Goal: Task Accomplishment & Management: Complete application form

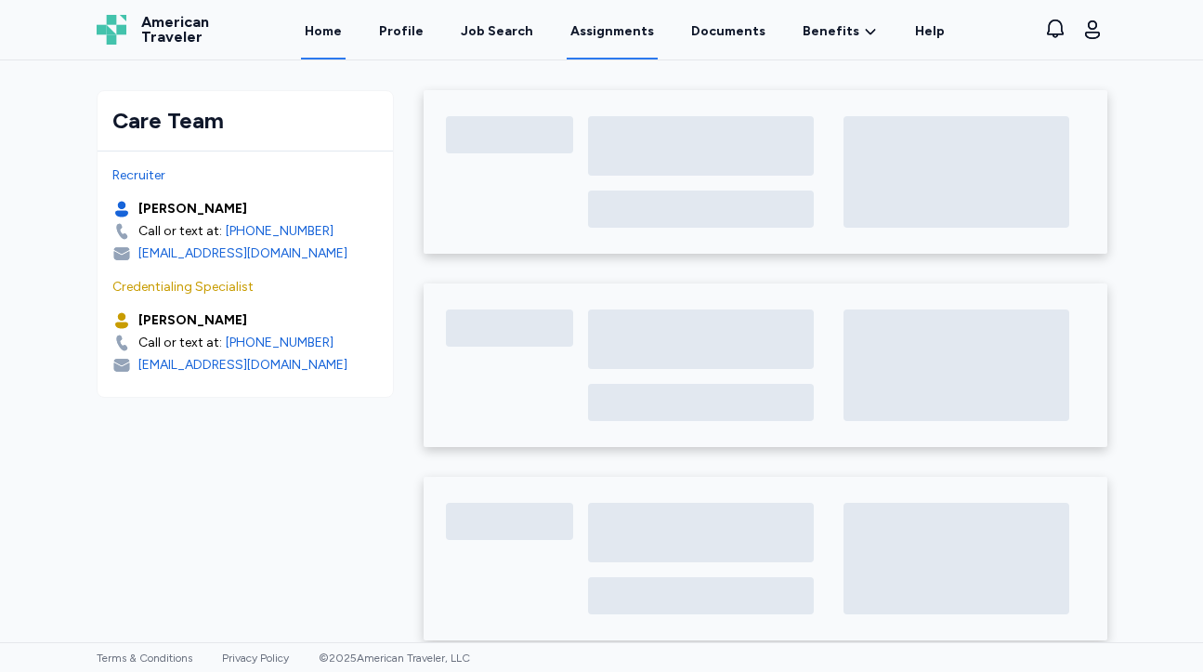
click at [610, 31] on link "Assignments" at bounding box center [612, 31] width 91 height 58
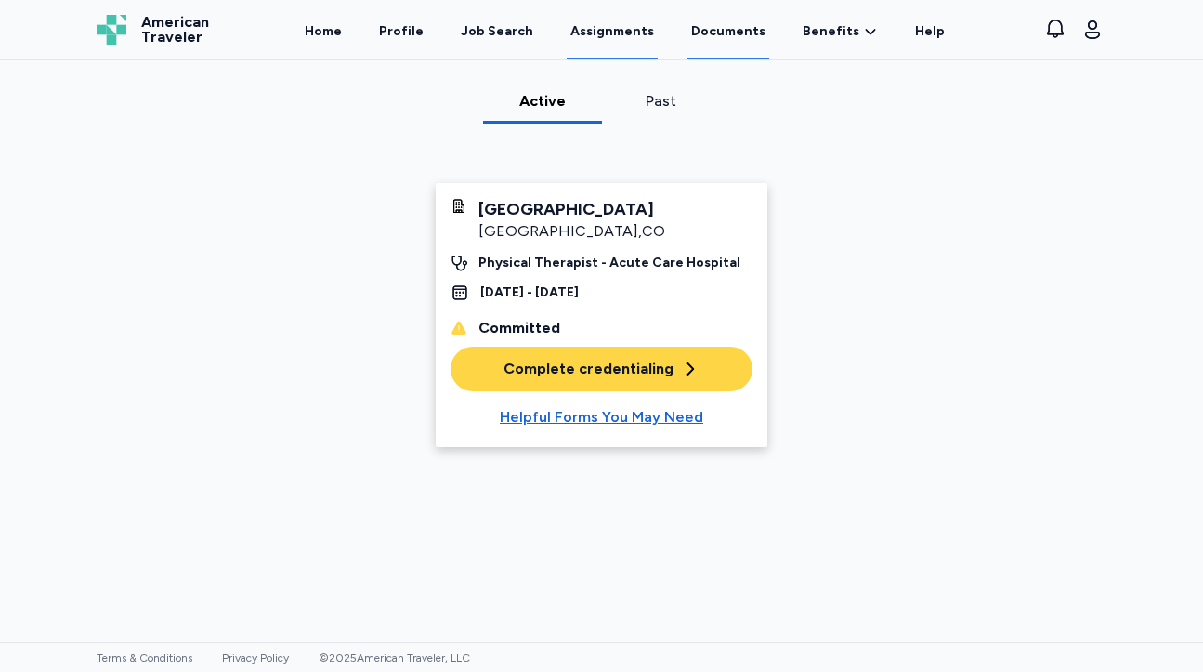
click at [728, 26] on link "Documents" at bounding box center [729, 31] width 82 height 58
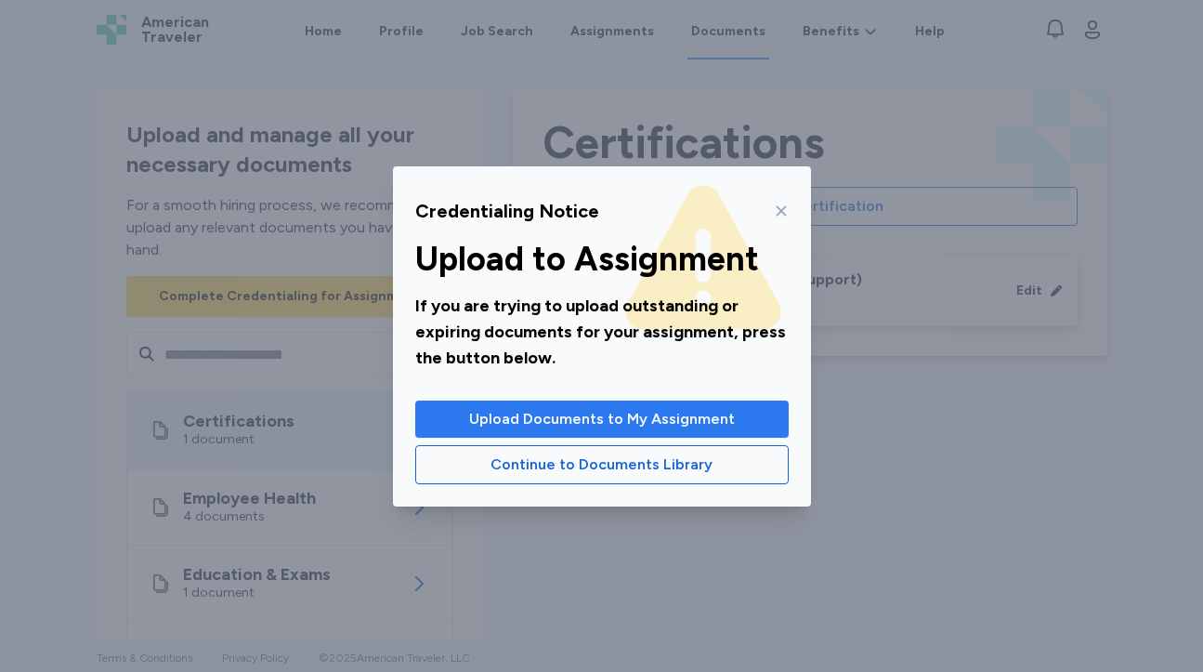
click at [628, 419] on span "Upload Documents to My Assignment" at bounding box center [602, 419] width 266 height 22
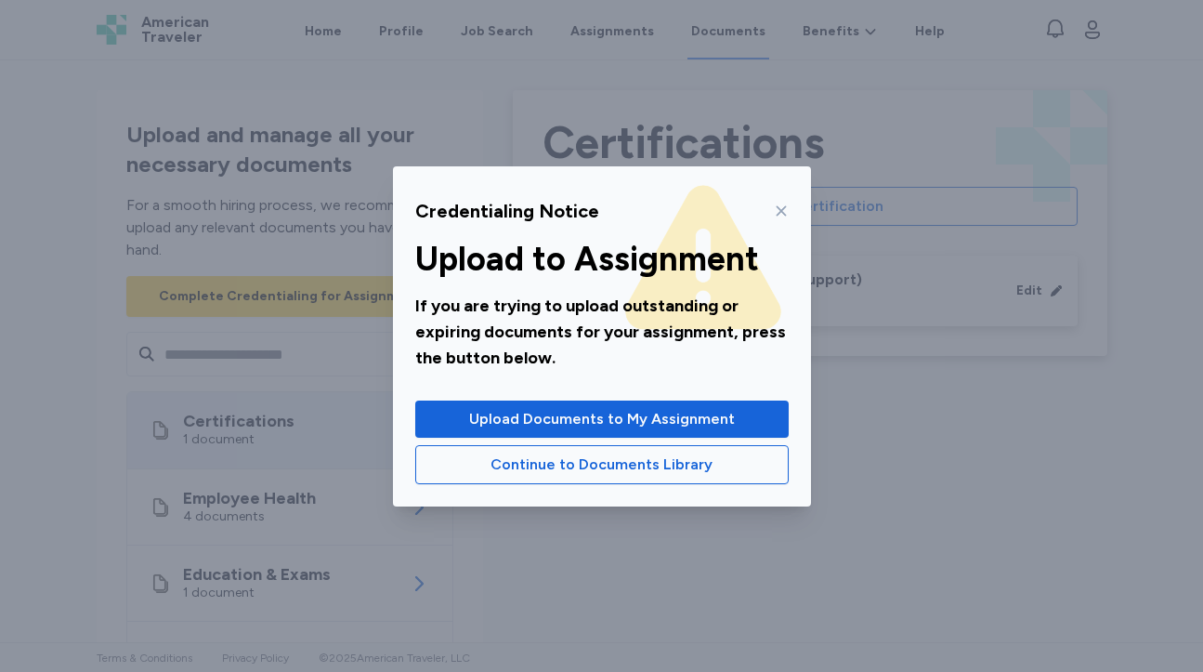
click at [774, 212] on icon at bounding box center [781, 210] width 15 height 15
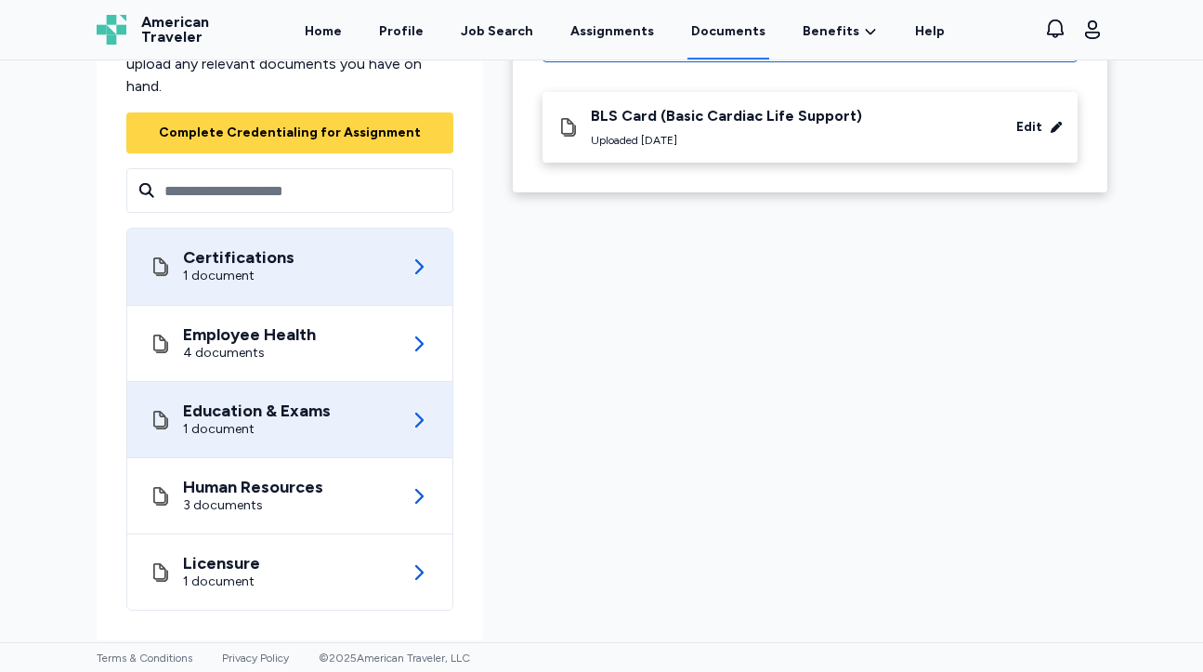
scroll to position [177, 0]
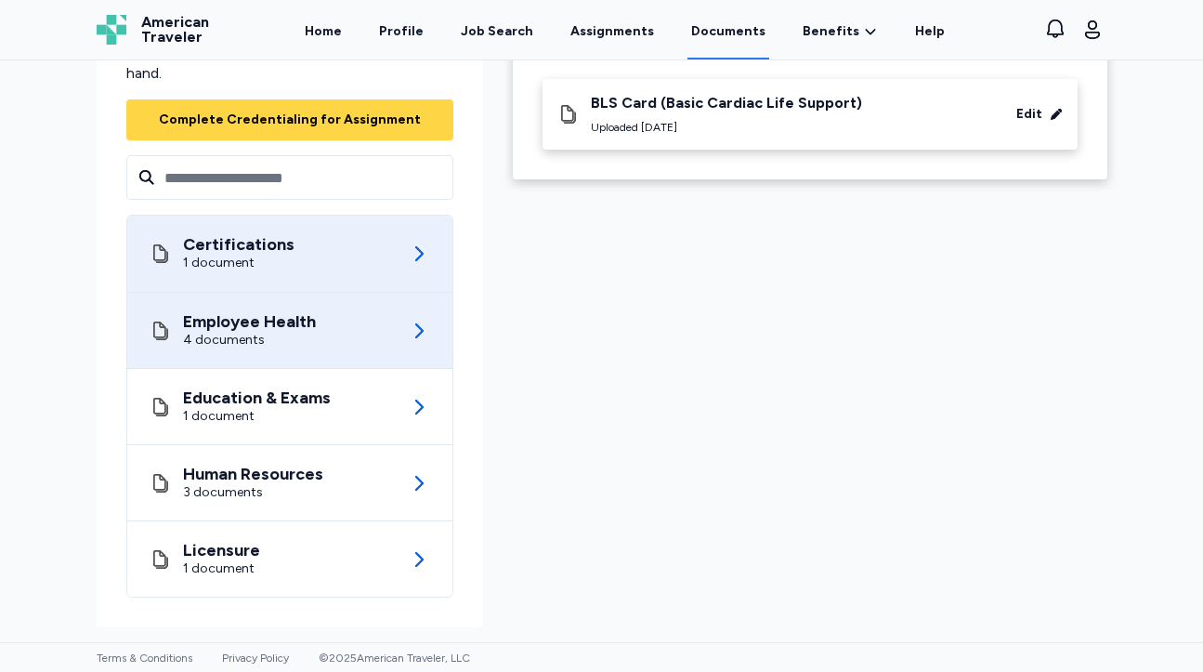
click at [302, 337] on div "4 documents" at bounding box center [249, 340] width 133 height 19
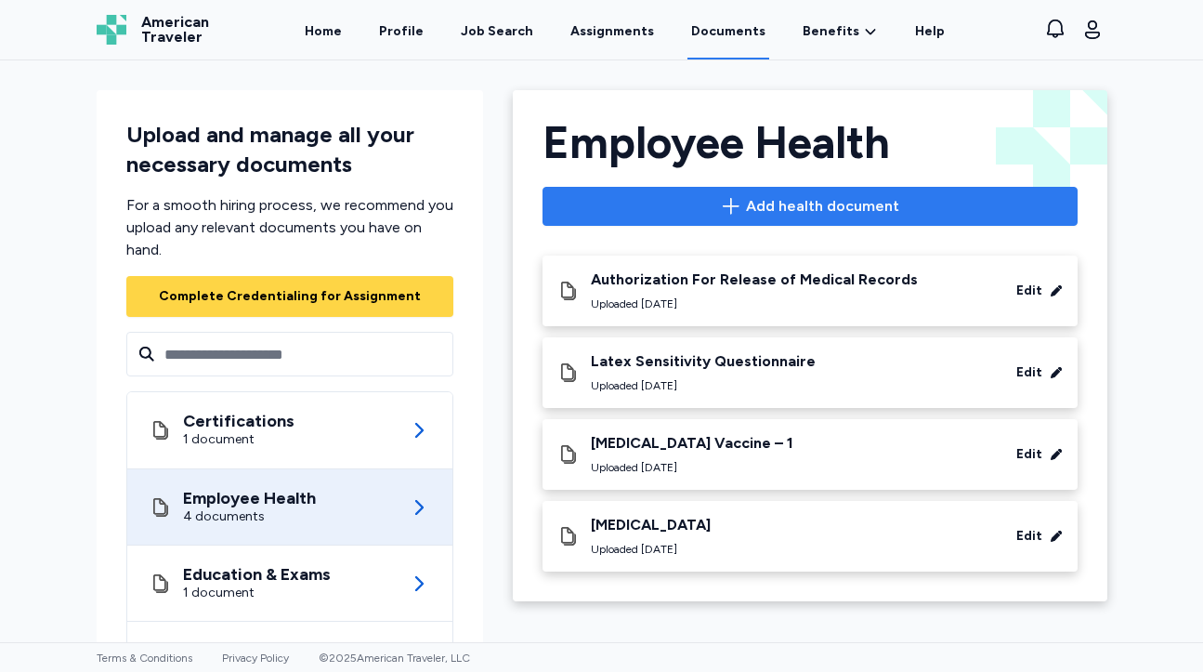
click at [798, 210] on span "Add health document" at bounding box center [822, 206] width 153 height 22
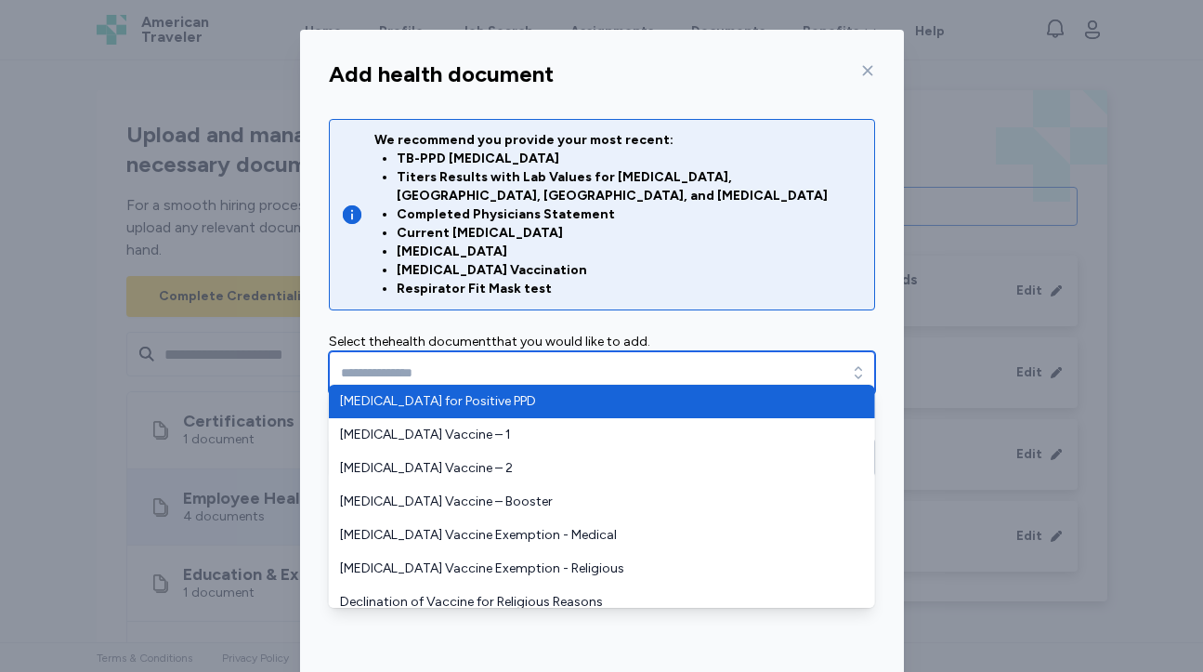
click at [505, 351] on input "text" at bounding box center [602, 372] width 546 height 43
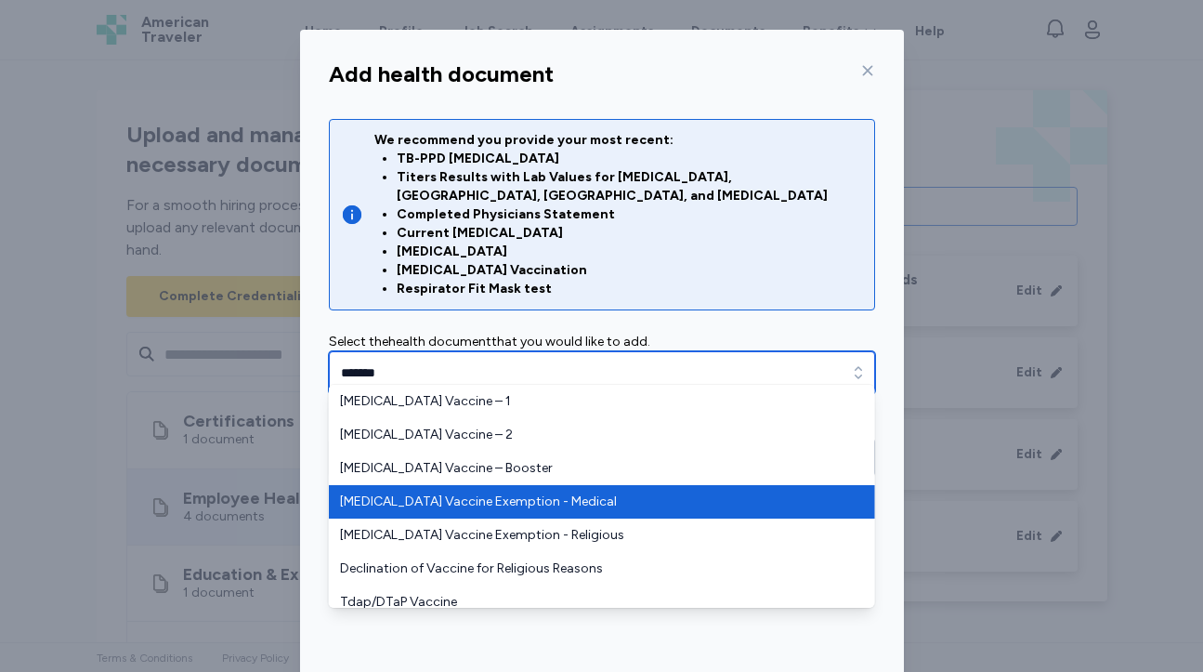
scroll to position [45, 0]
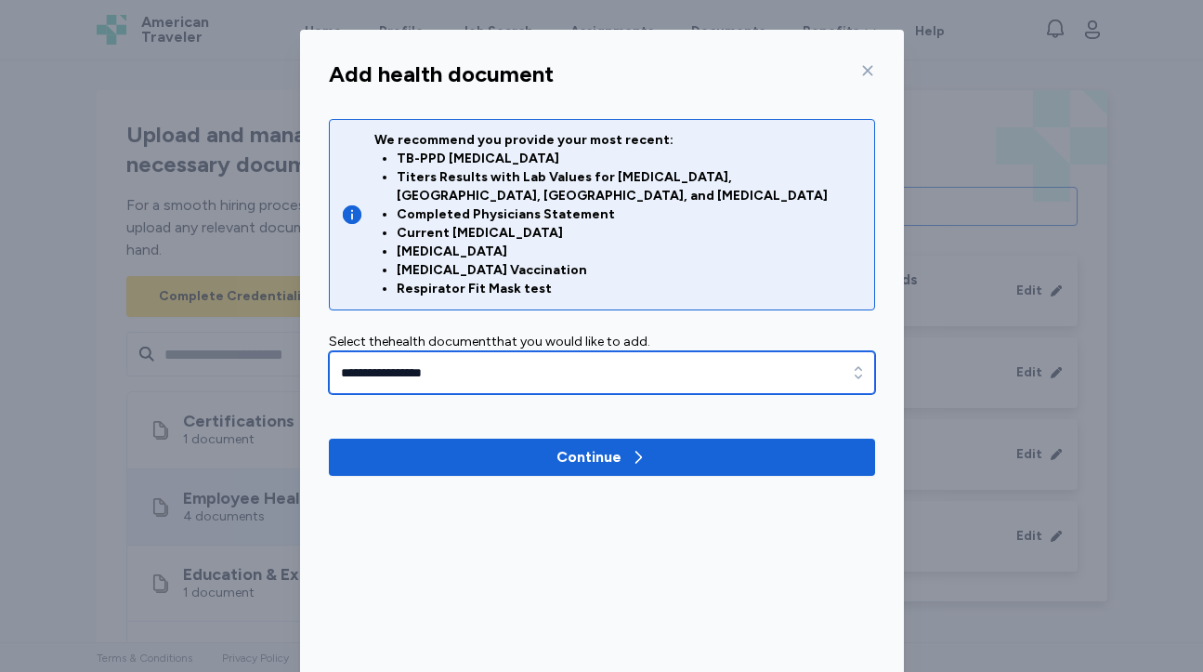
click at [558, 351] on input "**********" at bounding box center [602, 372] width 546 height 43
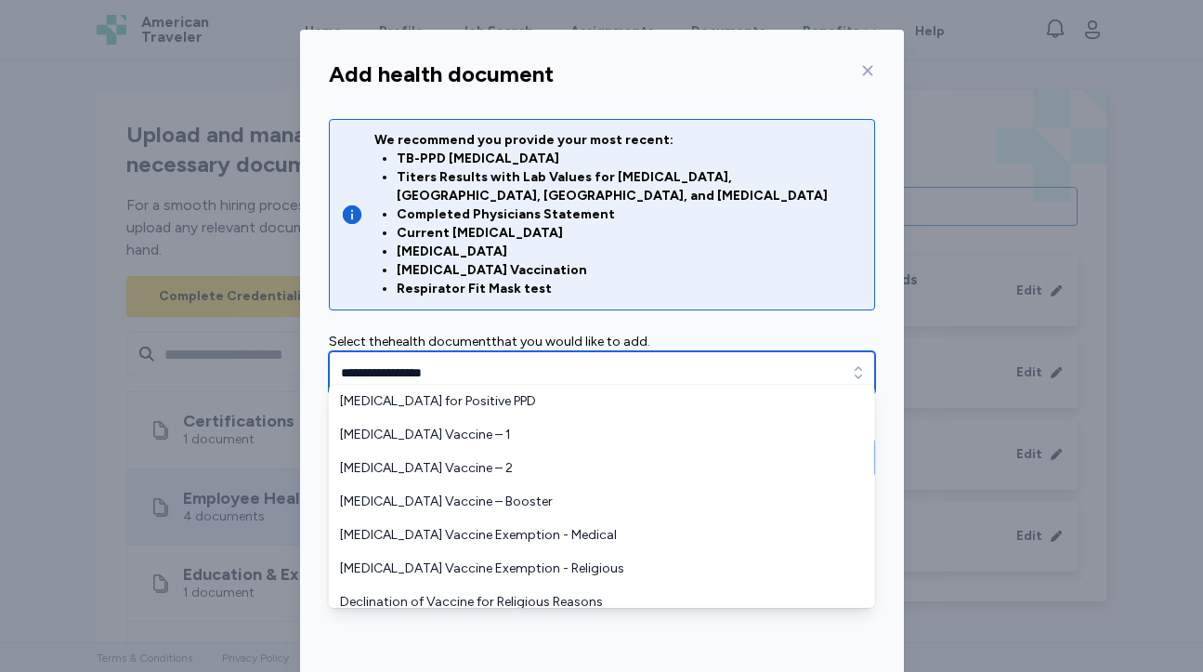
scroll to position [613, 0]
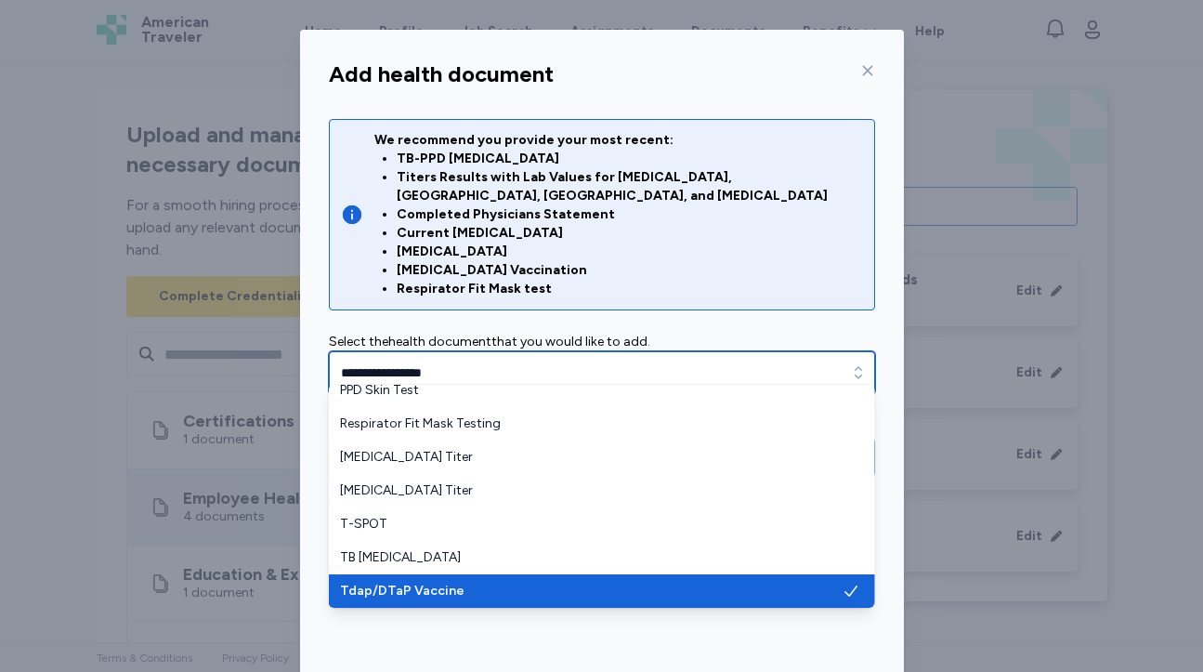
click at [843, 352] on div "button" at bounding box center [858, 372] width 33 height 43
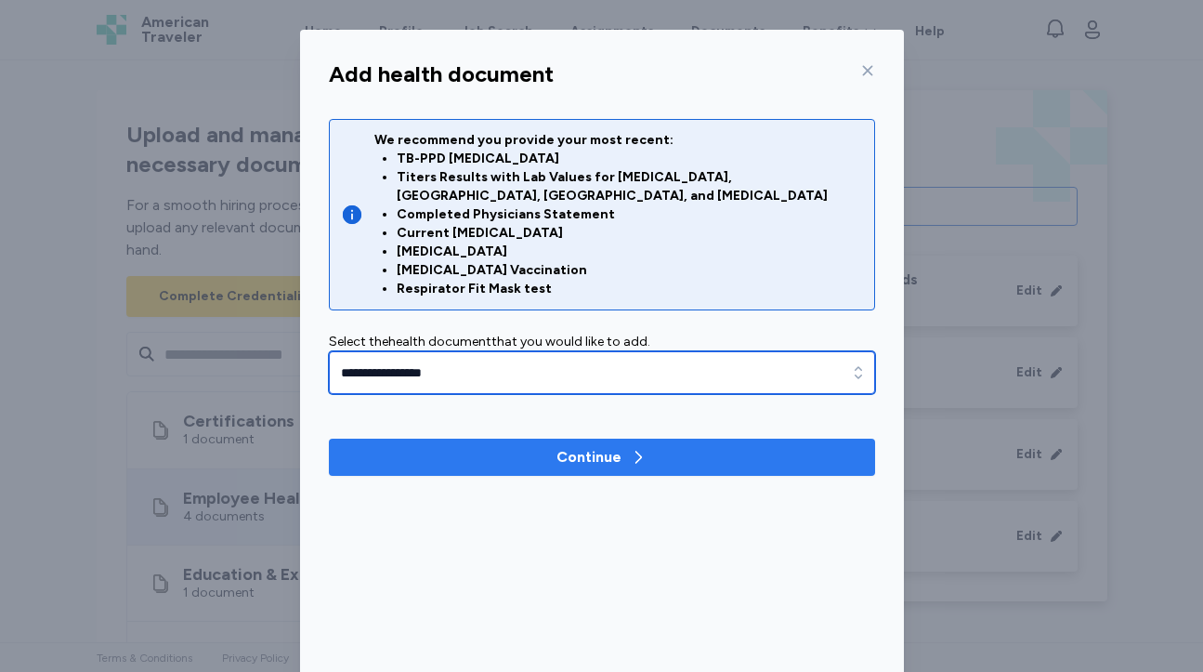
type input "**********"
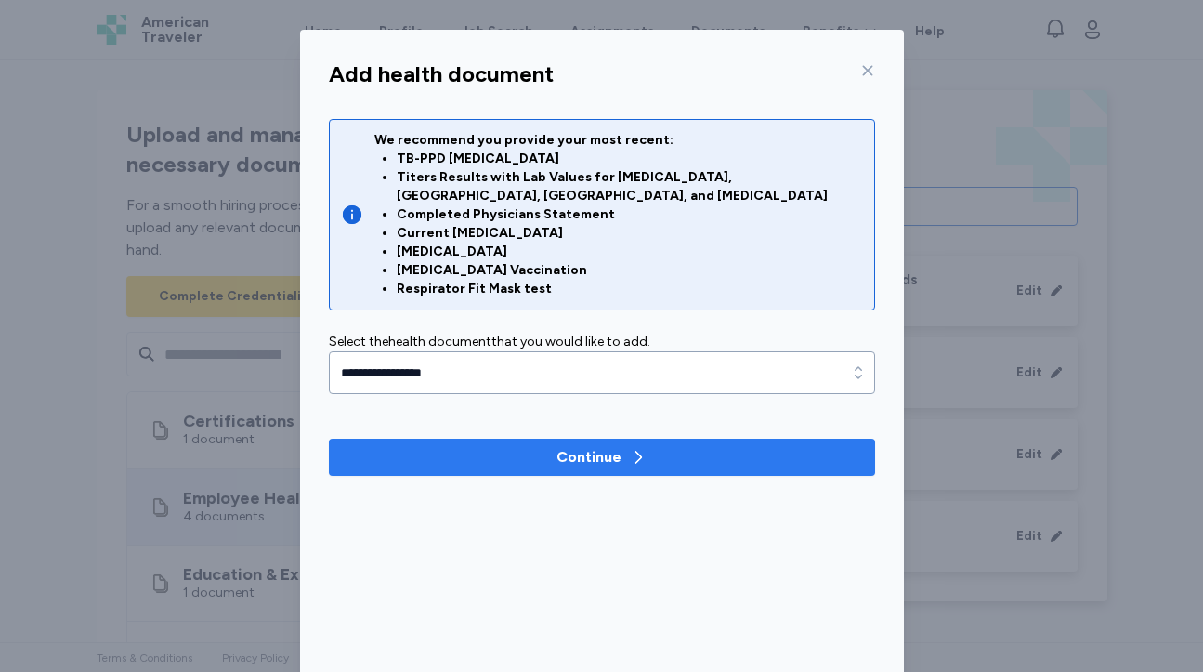
click at [560, 446] on div "Continue" at bounding box center [589, 457] width 65 height 22
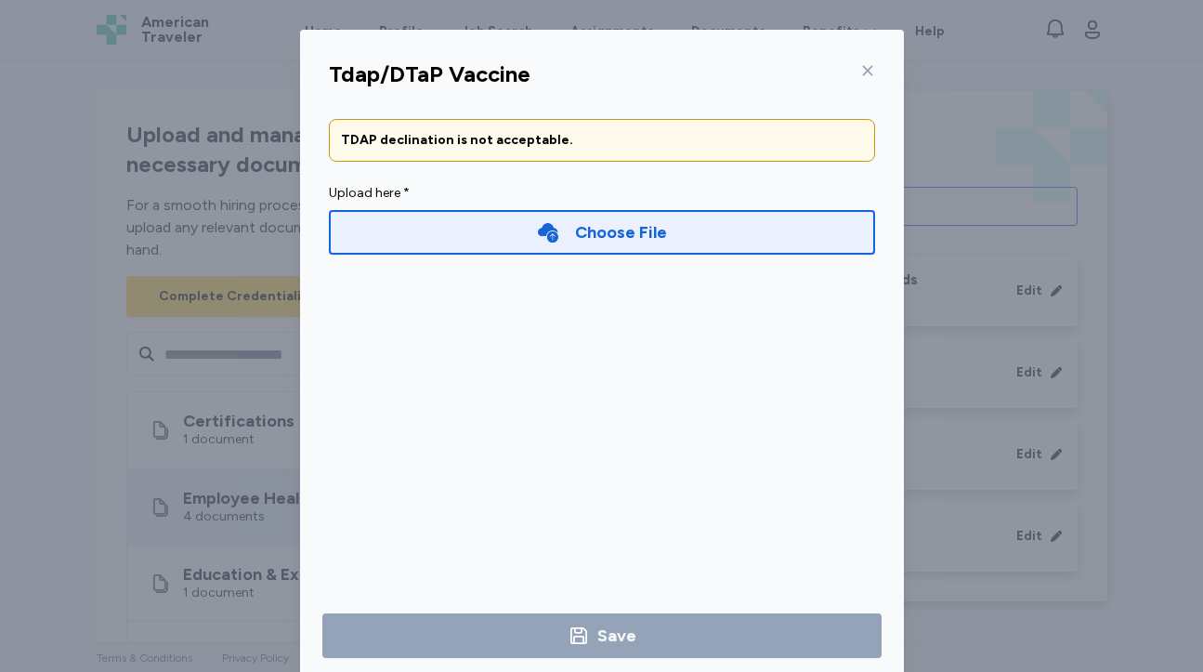
click at [577, 233] on div "Choose File" at bounding box center [621, 232] width 92 height 26
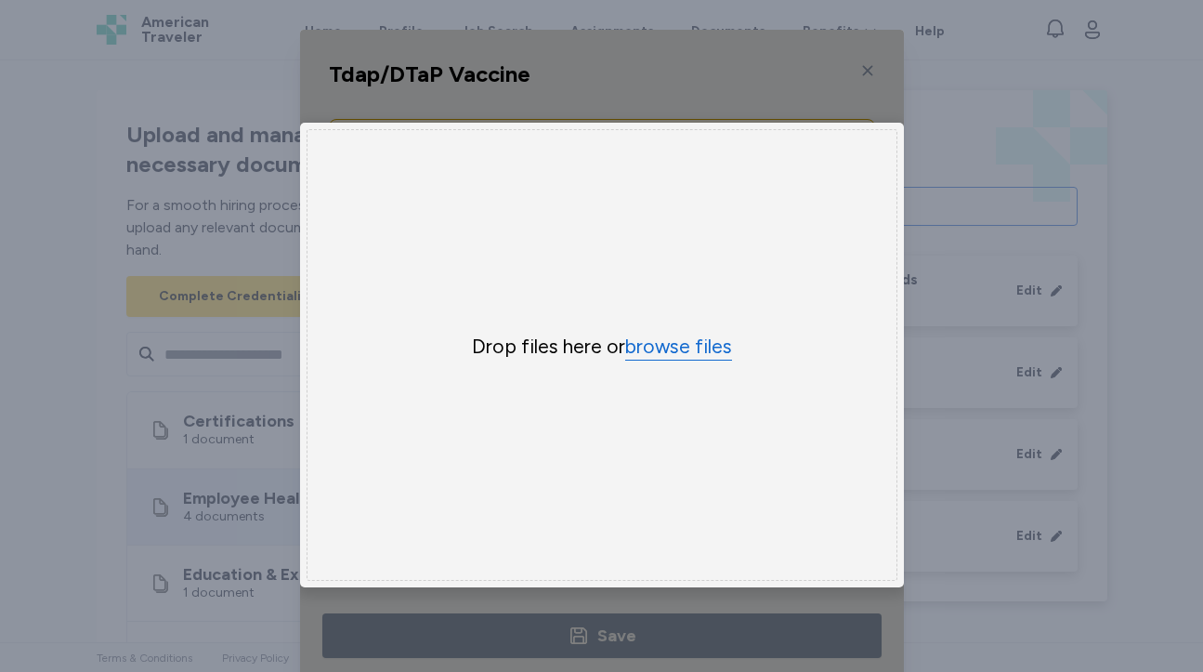
click at [650, 357] on button "browse files" at bounding box center [678, 347] width 107 height 27
click at [648, 361] on div "Drop files here or browse files" at bounding box center [602, 355] width 591 height 452
click at [661, 350] on button "browse files" at bounding box center [678, 347] width 107 height 27
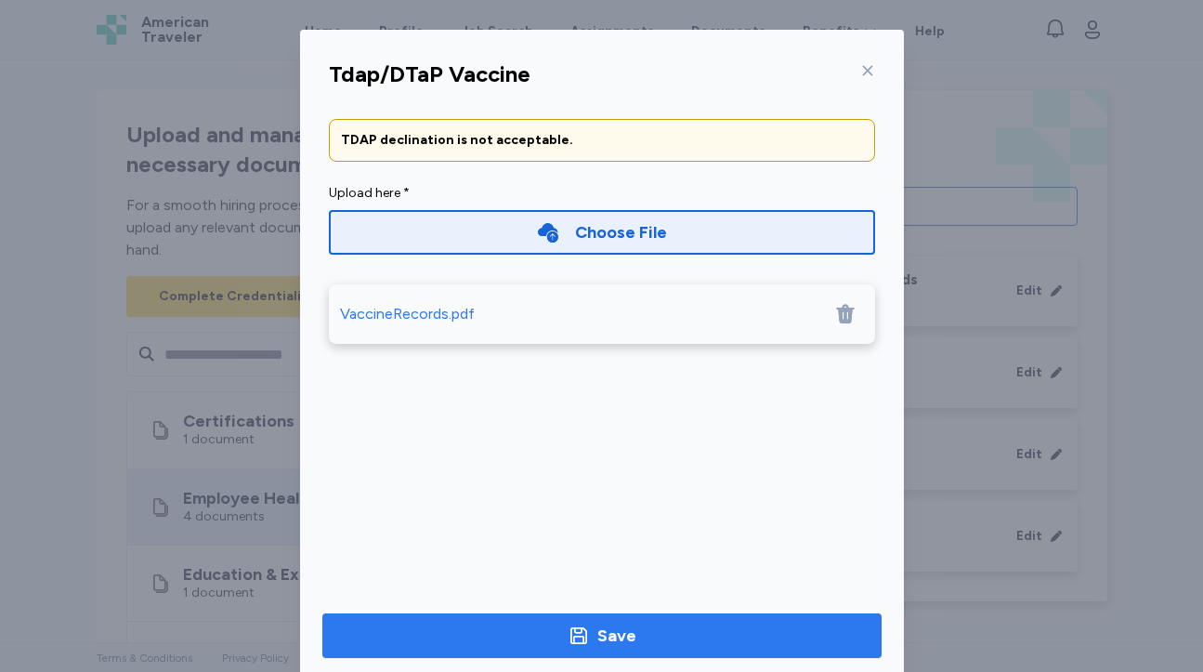
click at [629, 643] on div "Save" at bounding box center [616, 636] width 39 height 26
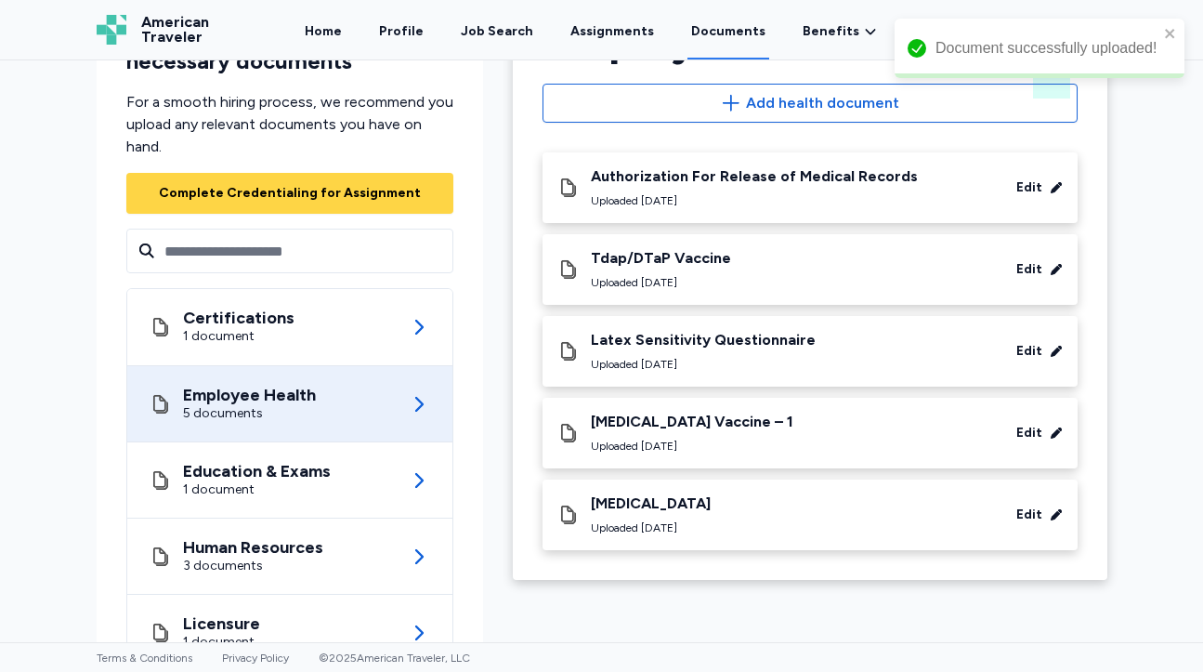
scroll to position [112, 0]
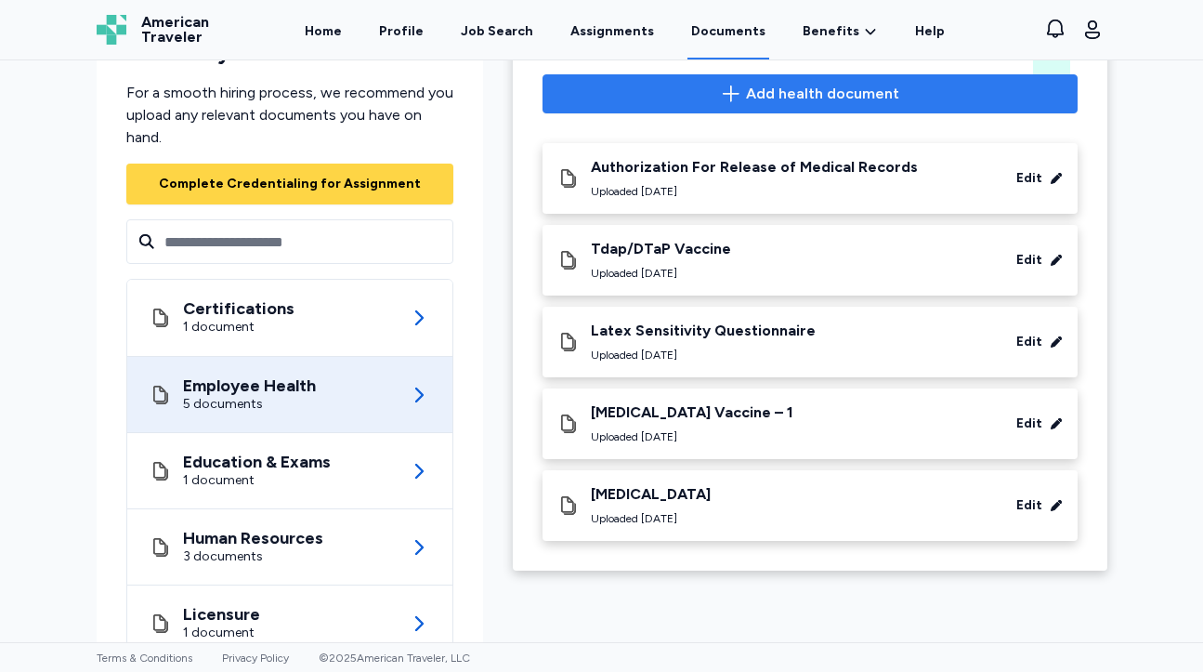
click at [794, 91] on span "Add health document" at bounding box center [822, 94] width 153 height 22
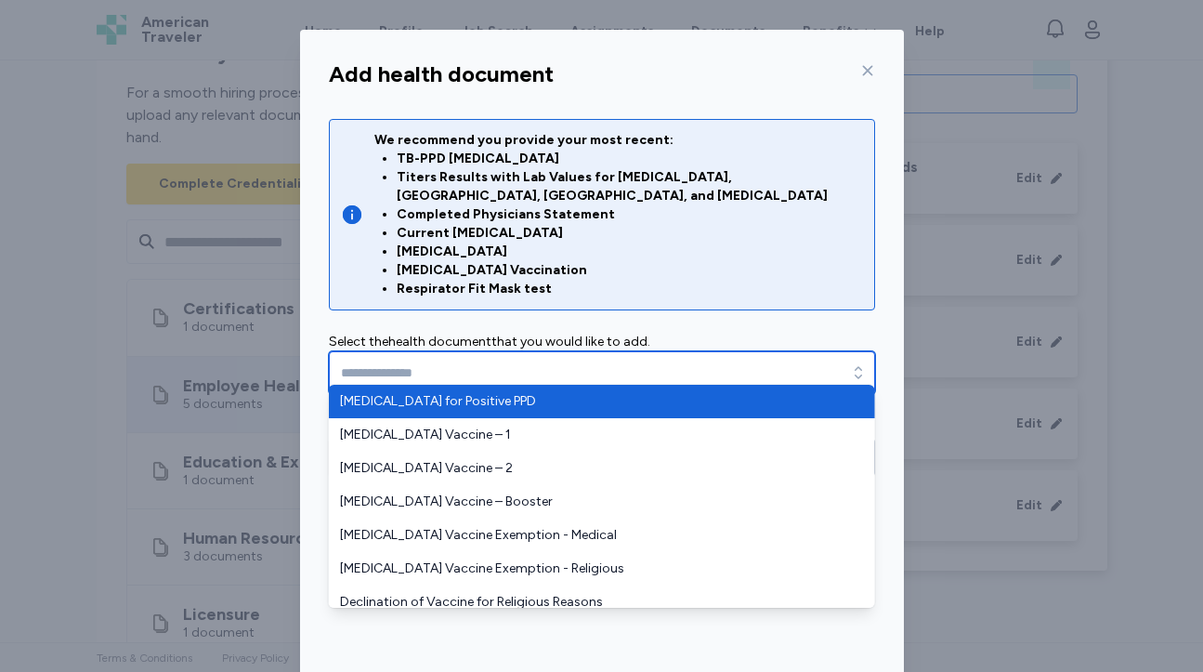
click at [481, 359] on input "text" at bounding box center [602, 372] width 546 height 43
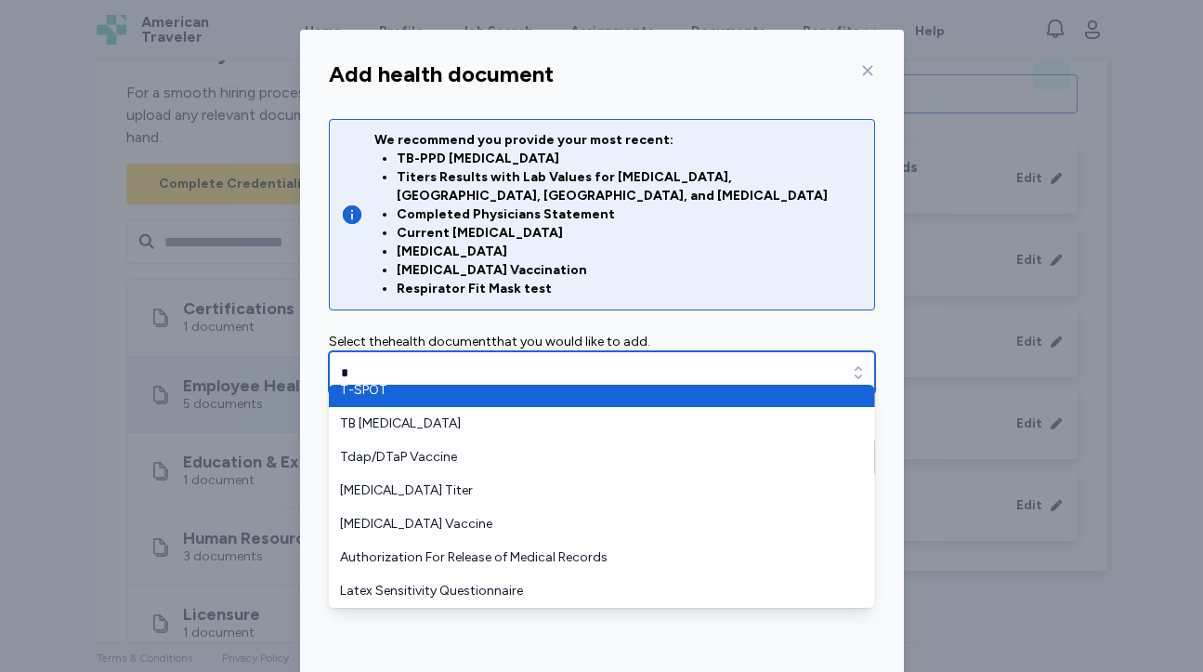
scroll to position [0, 0]
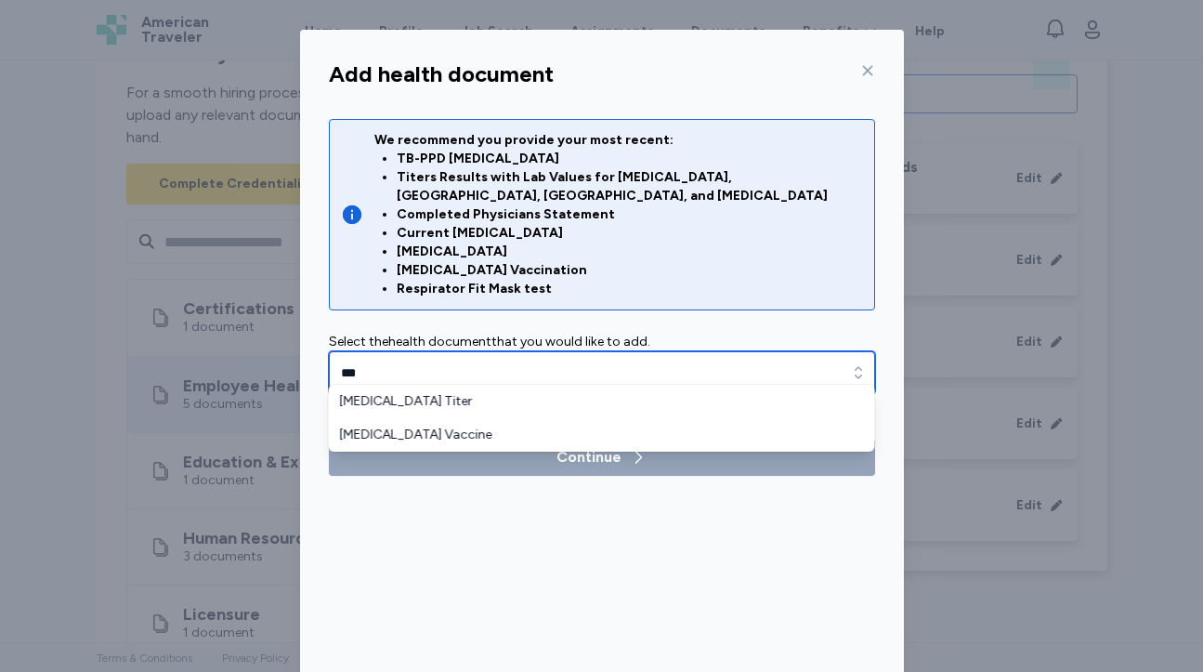
type input "***"
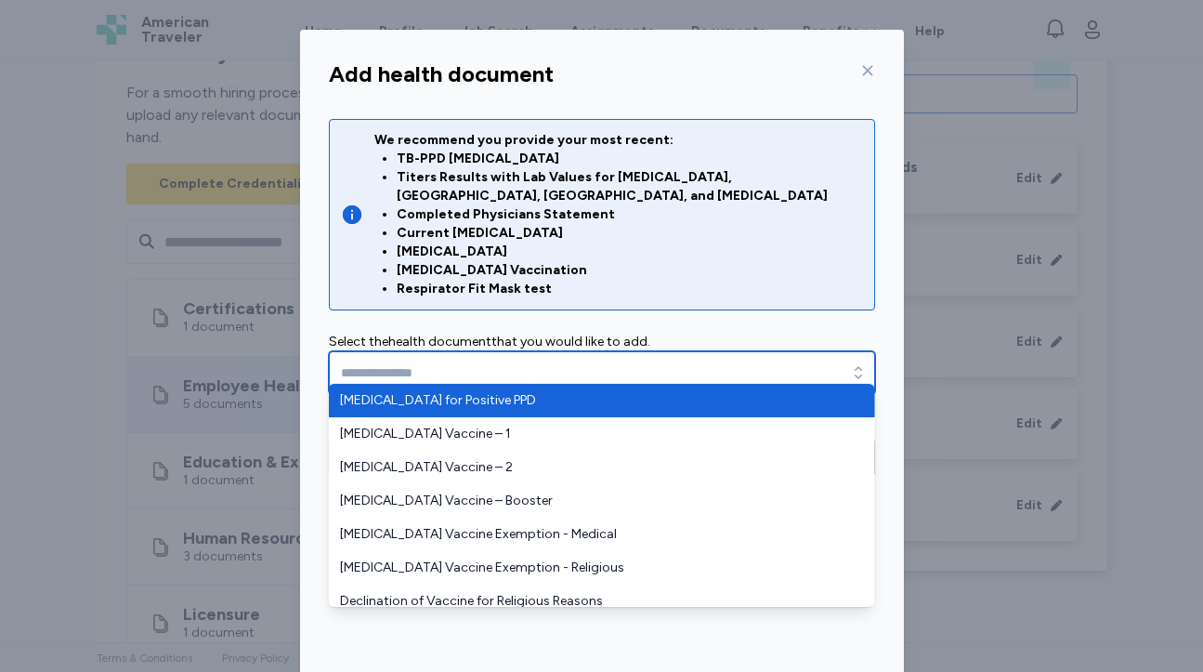
scroll to position [38, 0]
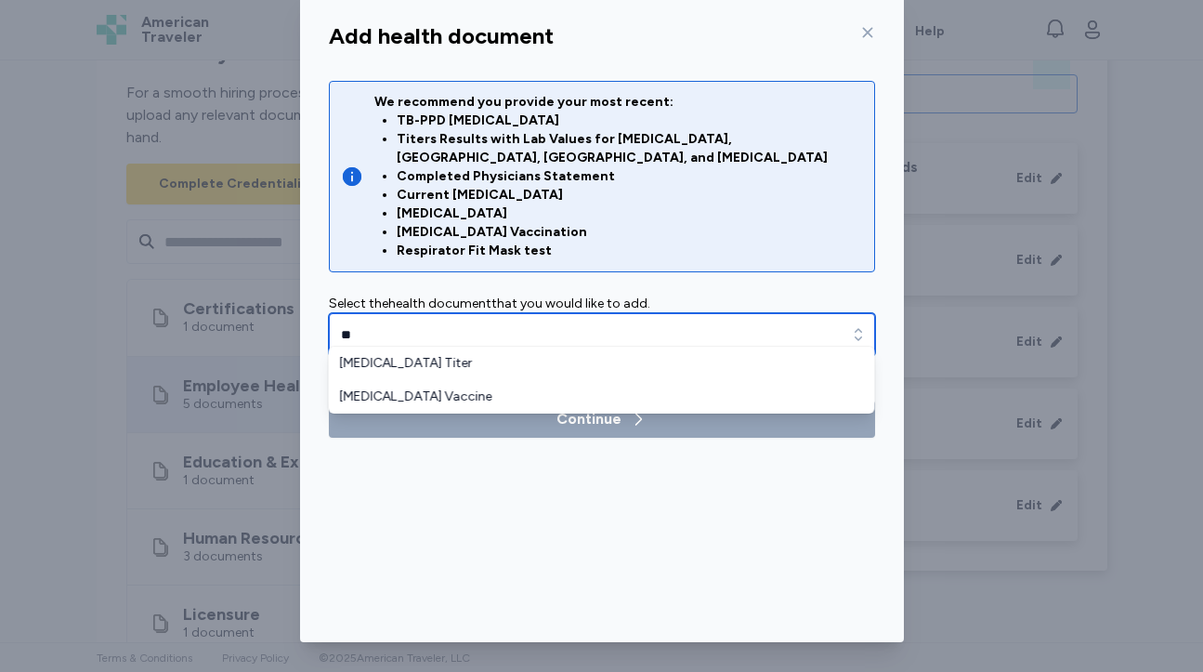
type input "*"
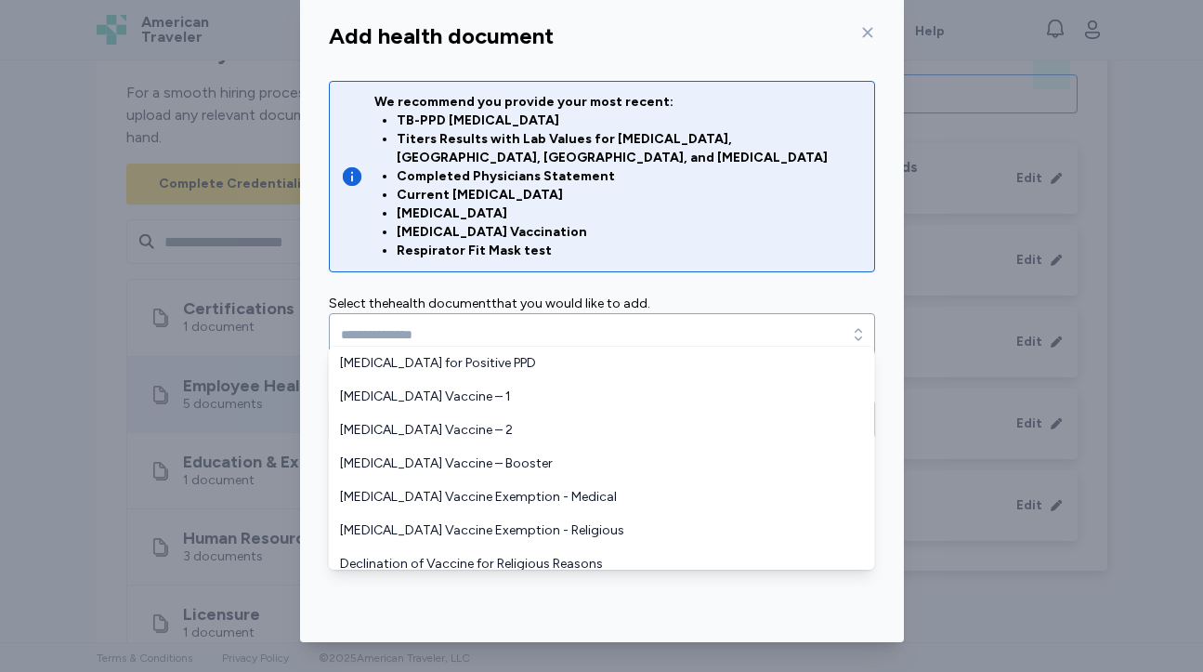
click at [356, 630] on div "Add health document We recommend you provide your most recent: TB-PPD [MEDICAL_…" at bounding box center [602, 328] width 604 height 628
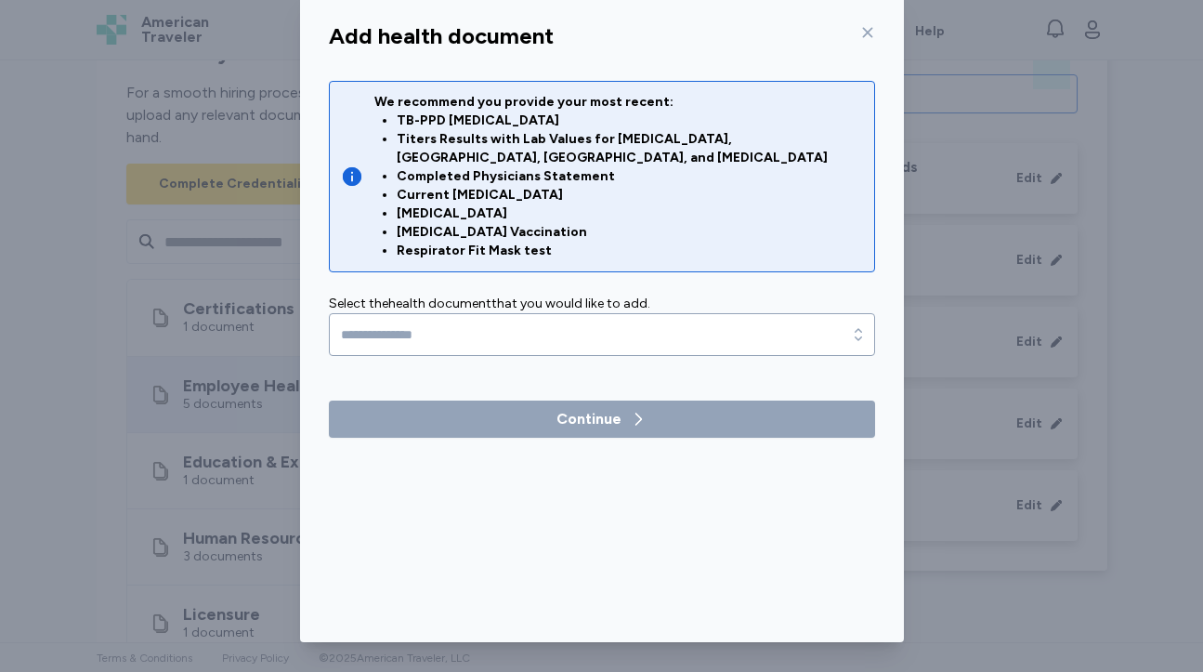
click at [867, 33] on icon at bounding box center [867, 33] width 10 height 10
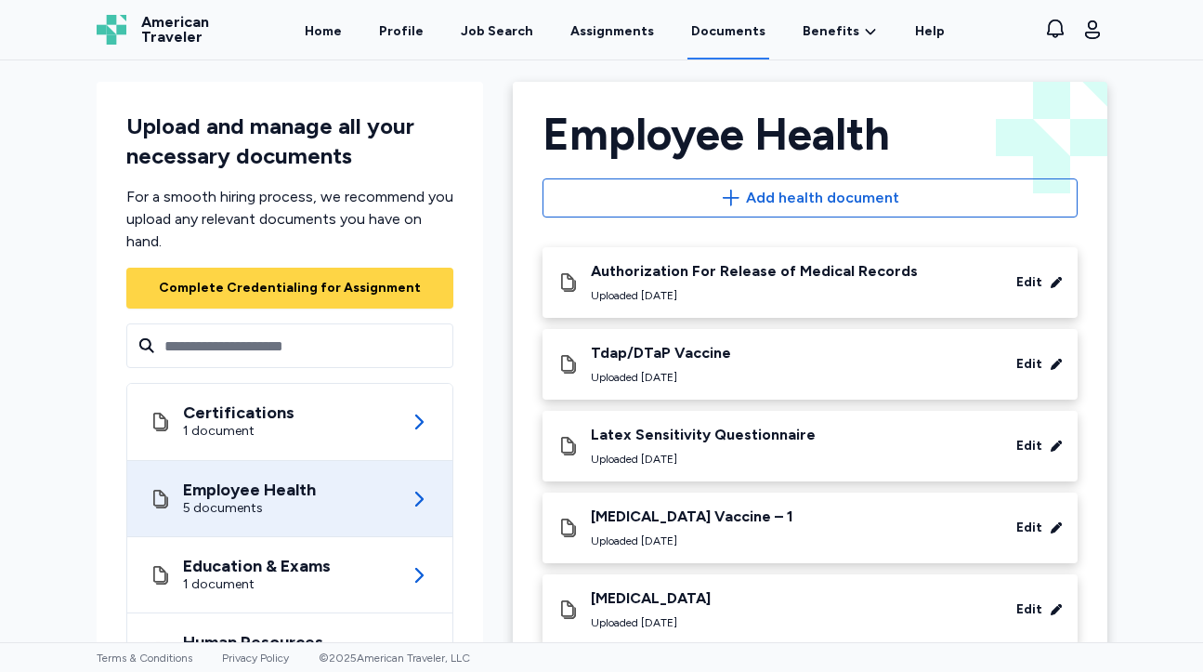
scroll to position [0, 0]
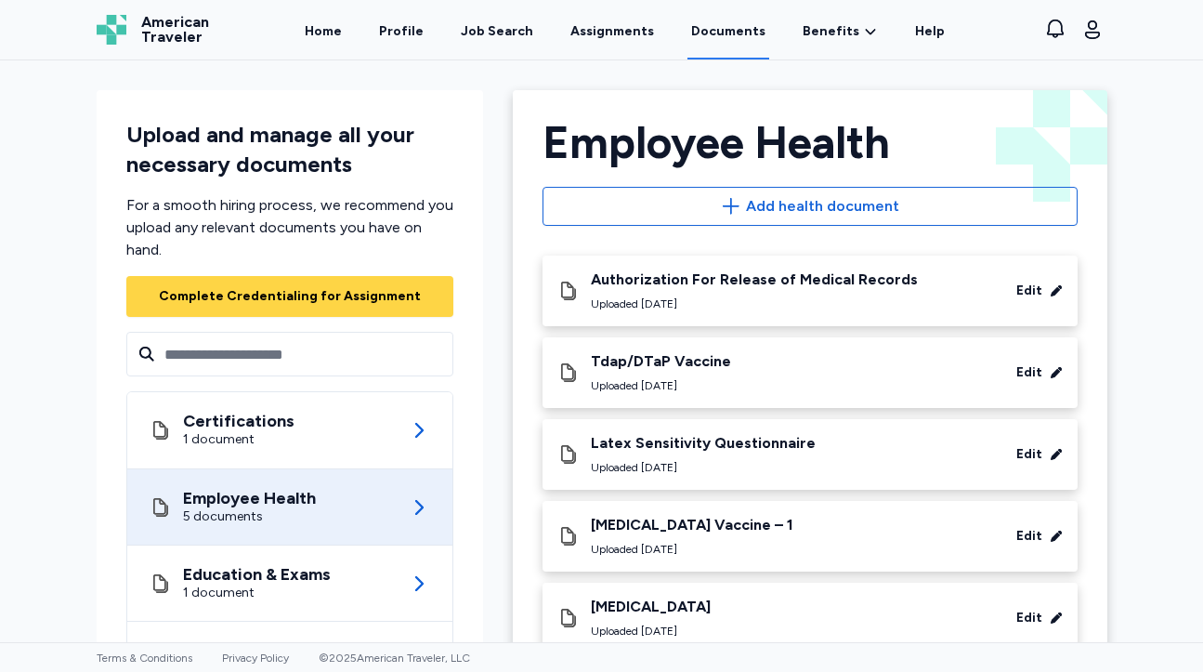
click at [661, 372] on div "Tdap/DTaP Vaccine Uploaded [DATE]" at bounding box center [661, 372] width 140 height 41
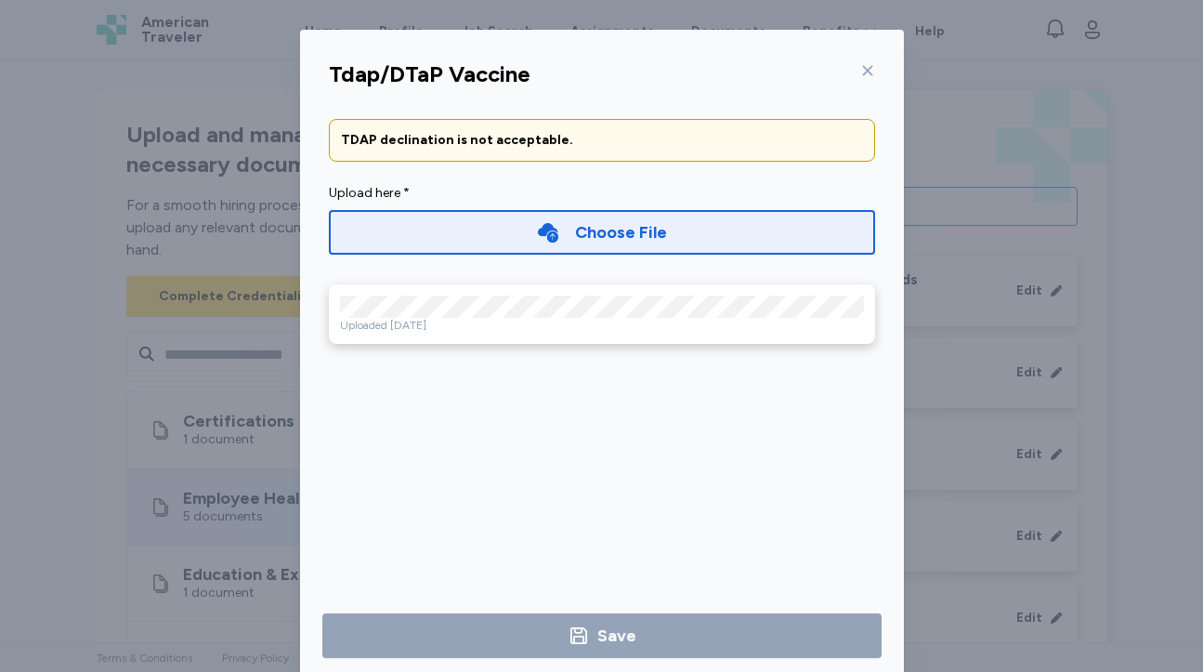
click at [873, 69] on icon at bounding box center [867, 70] width 15 height 15
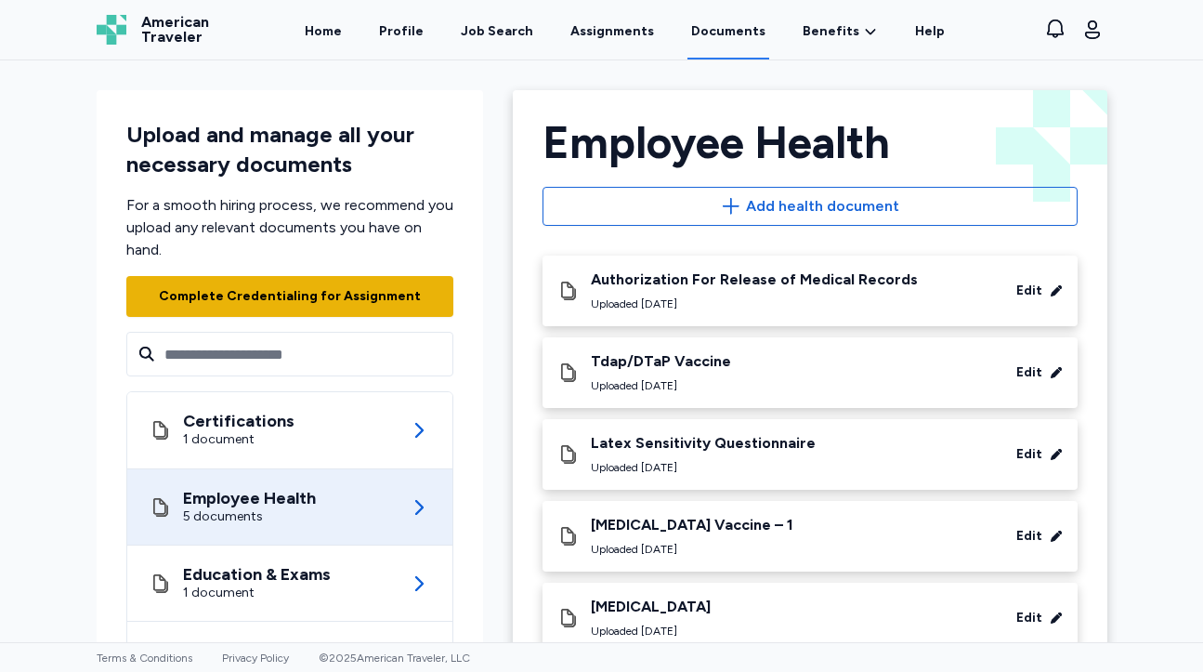
click at [342, 297] on div "Complete Credentialing for Assignment" at bounding box center [290, 296] width 262 height 19
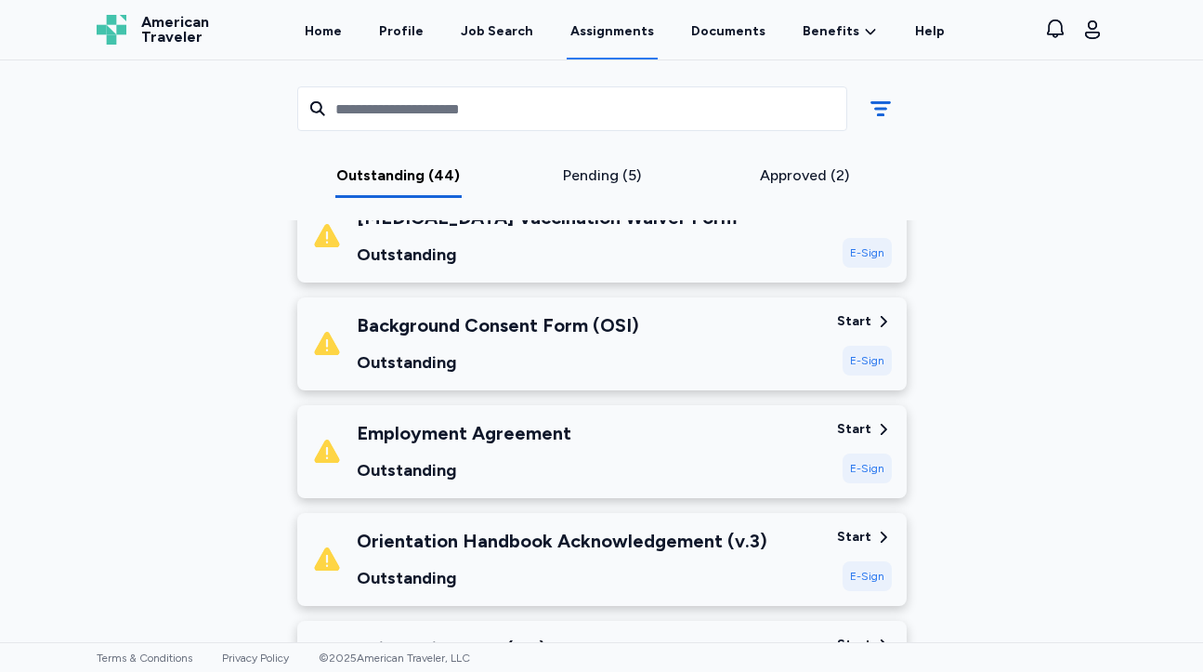
scroll to position [536, 0]
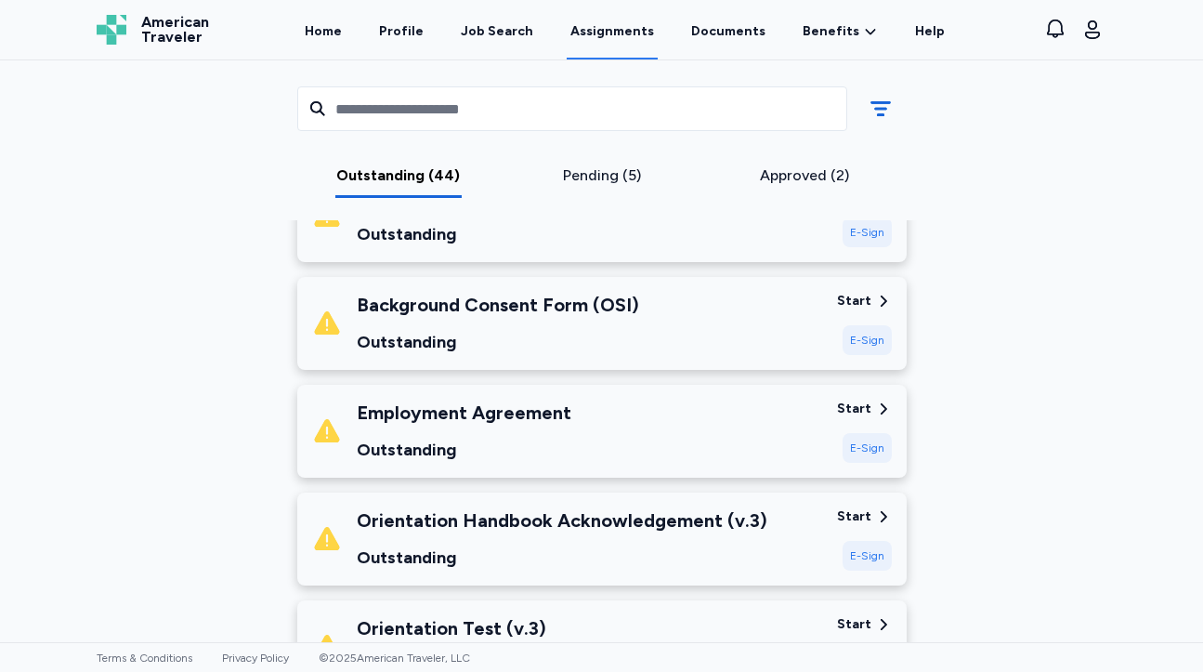
click at [422, 450] on div "Outstanding" at bounding box center [464, 450] width 215 height 26
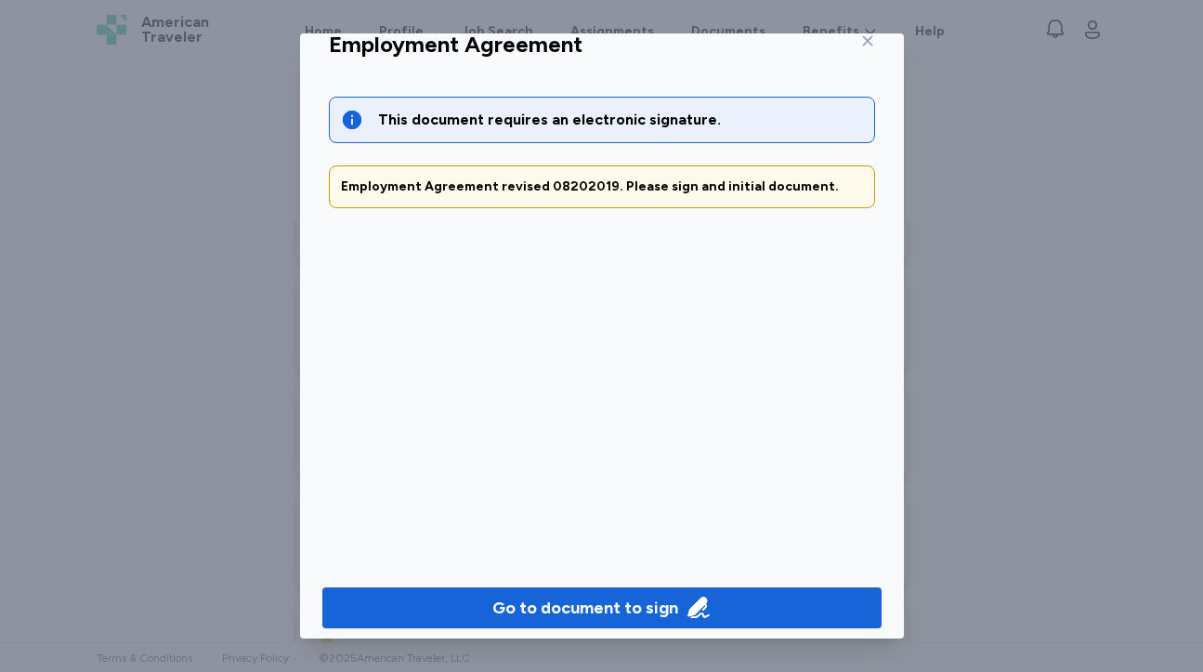
scroll to position [46, 0]
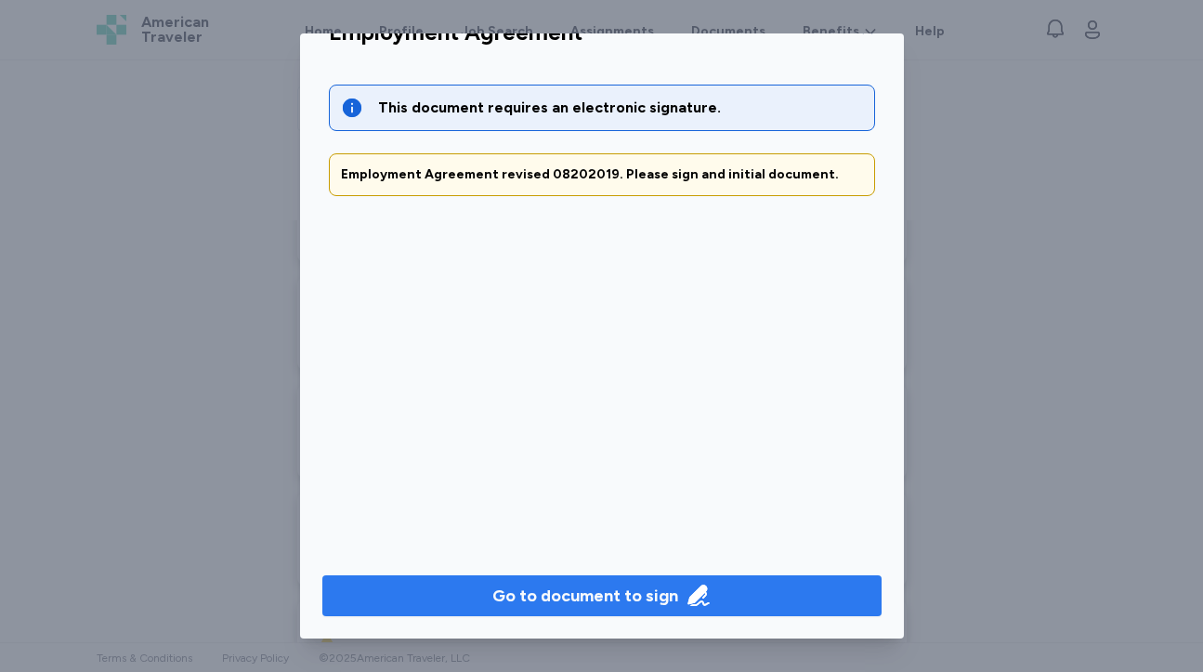
click at [427, 601] on span "Go to document to sign" at bounding box center [602, 596] width 530 height 26
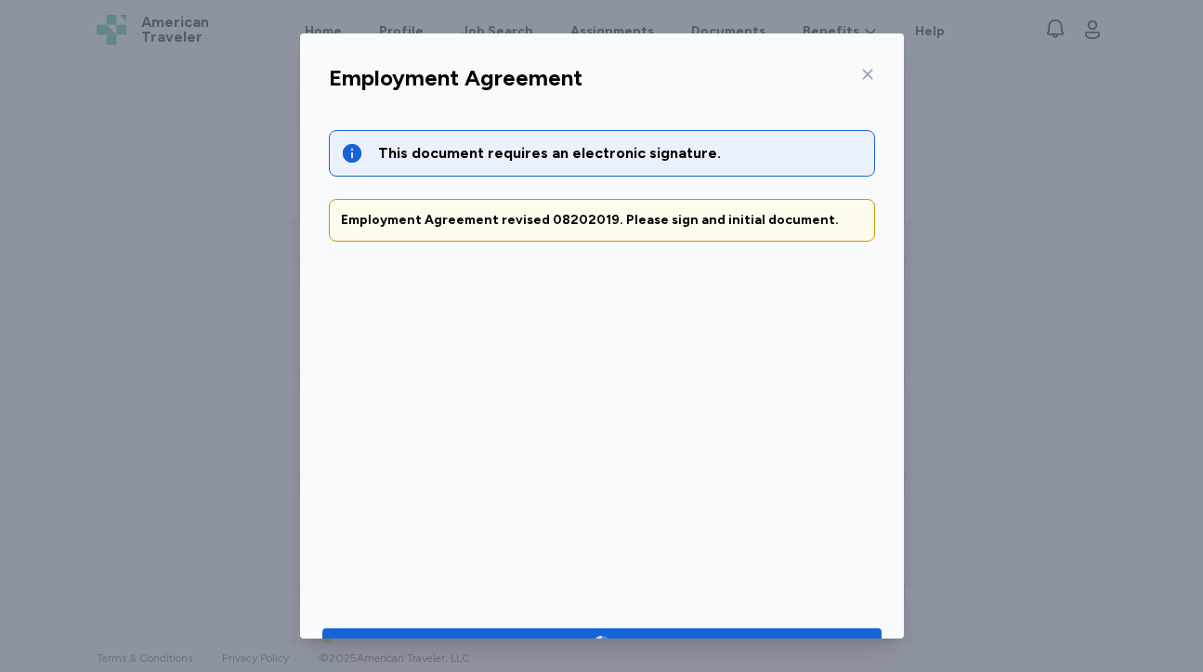
click at [869, 68] on icon at bounding box center [867, 74] width 15 height 15
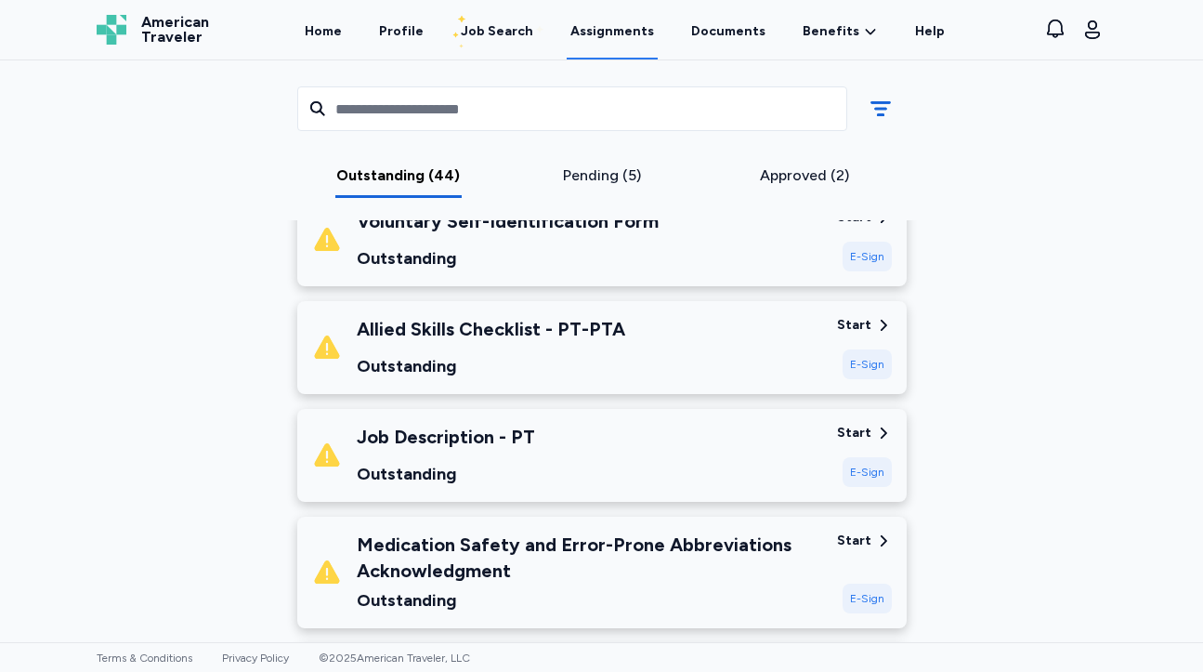
scroll to position [1271, 0]
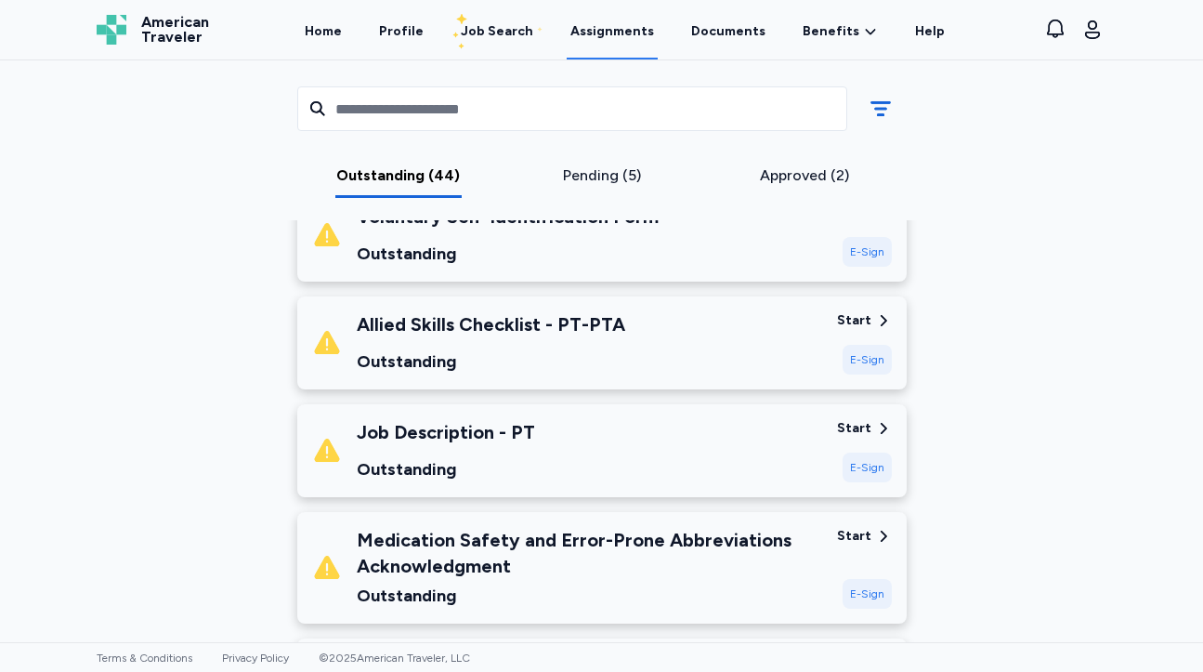
click at [581, 460] on div "Job Description - PT Outstanding" at bounding box center [567, 450] width 510 height 63
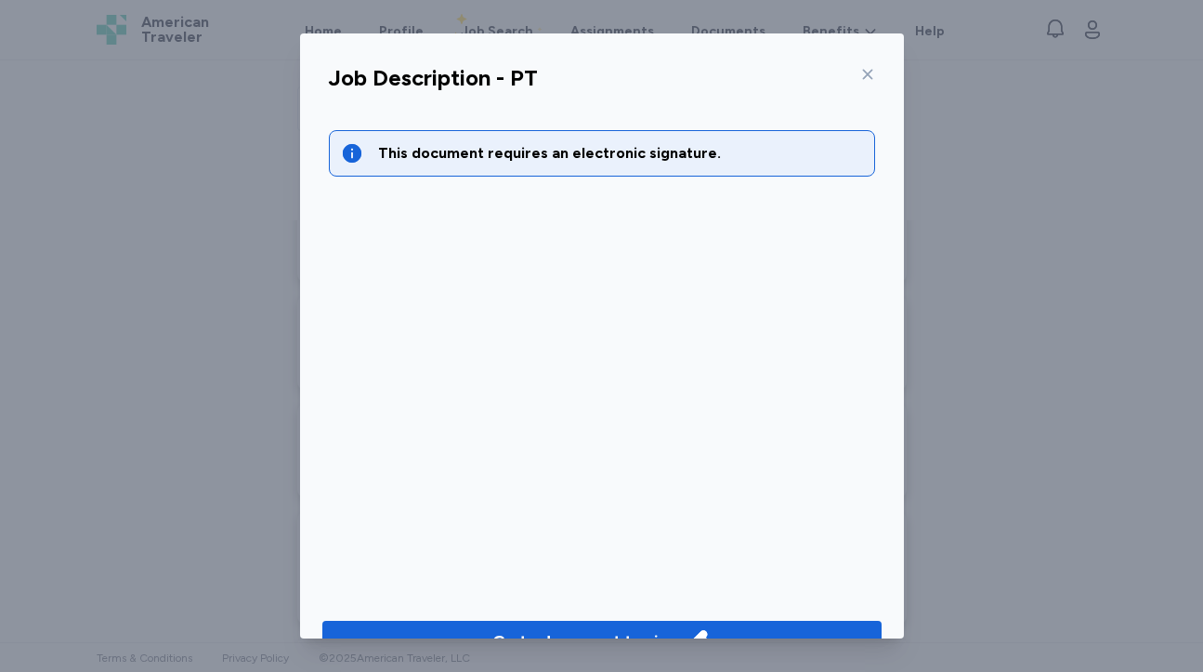
scroll to position [46, 0]
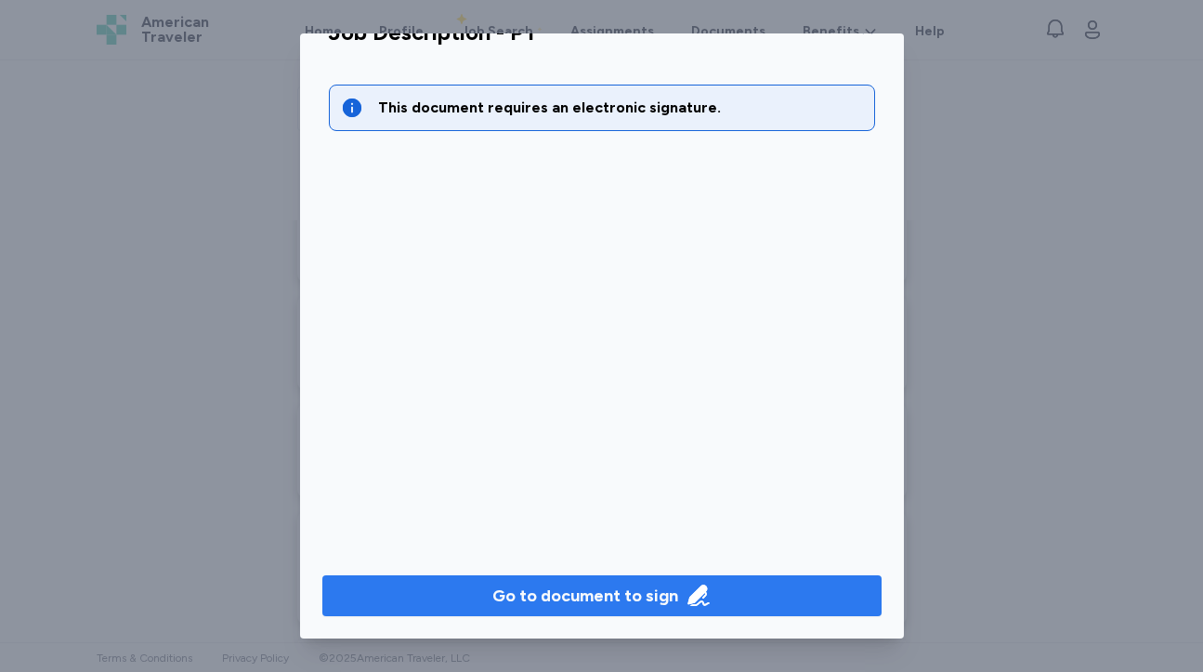
click at [538, 594] on div "Go to document to sign" at bounding box center [585, 596] width 186 height 26
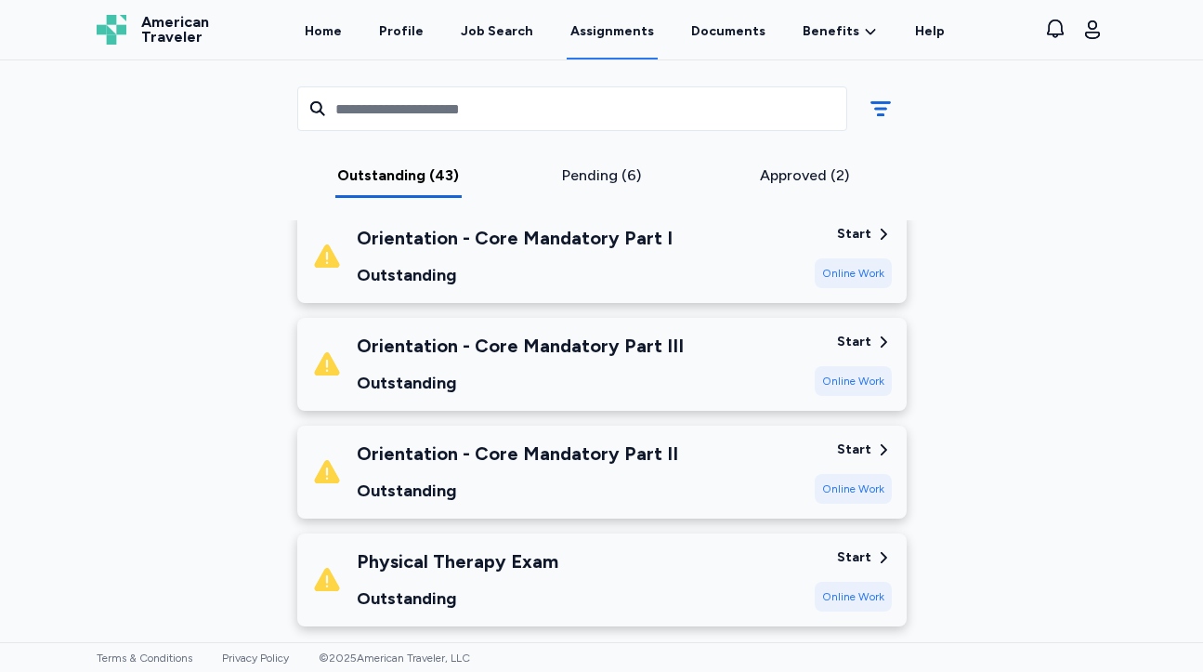
scroll to position [4640, 0]
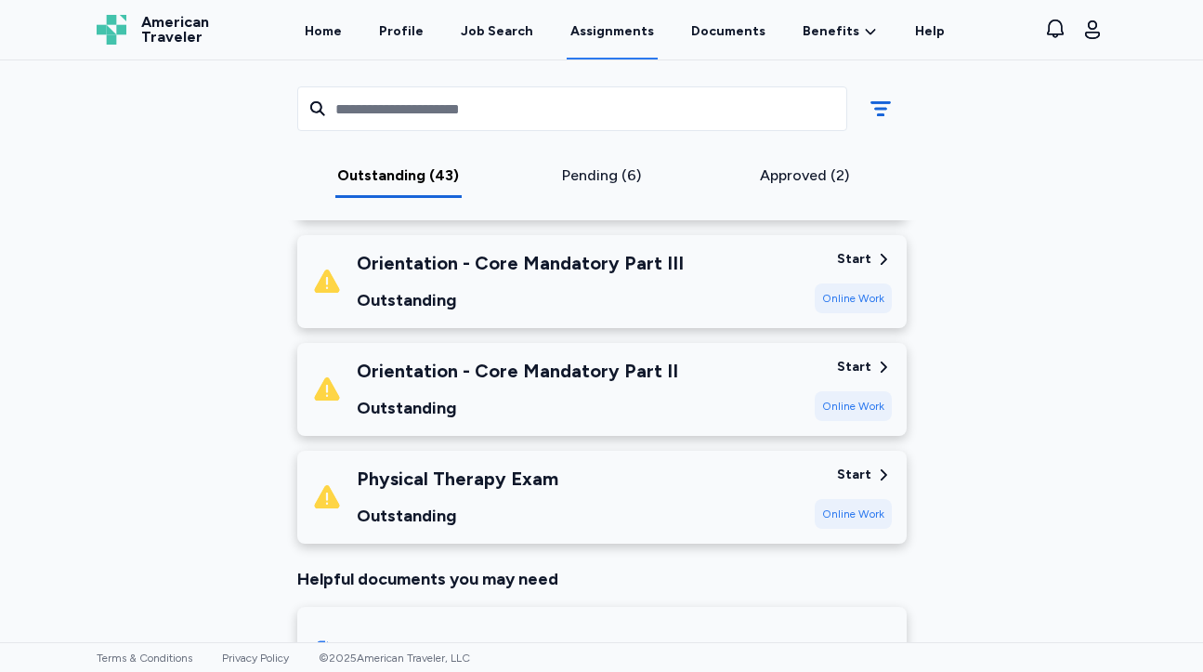
click at [638, 483] on div "Physical Therapy Exam Outstanding" at bounding box center [556, 496] width 488 height 63
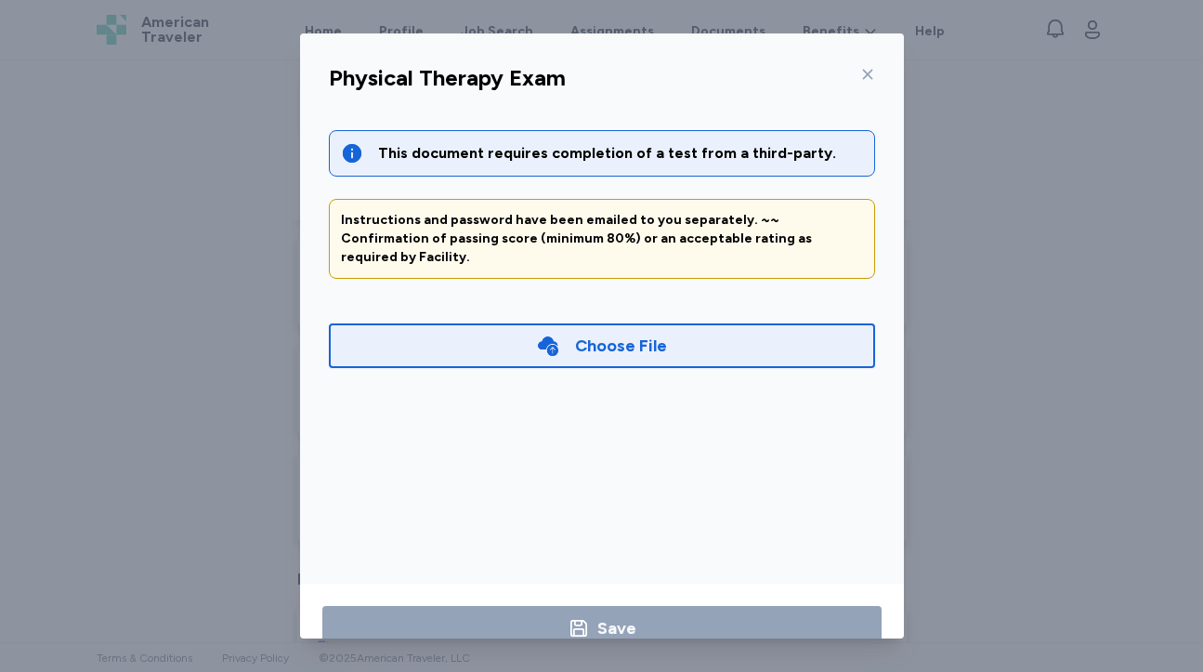
click at [860, 74] on icon at bounding box center [867, 74] width 15 height 15
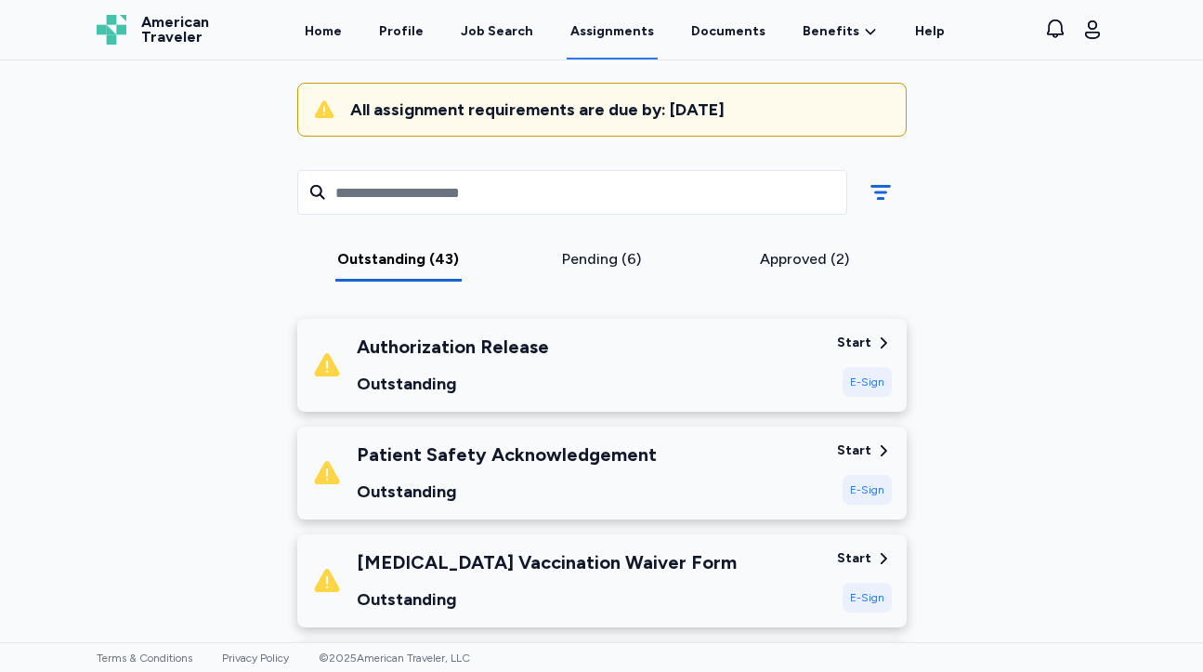
scroll to position [251, 0]
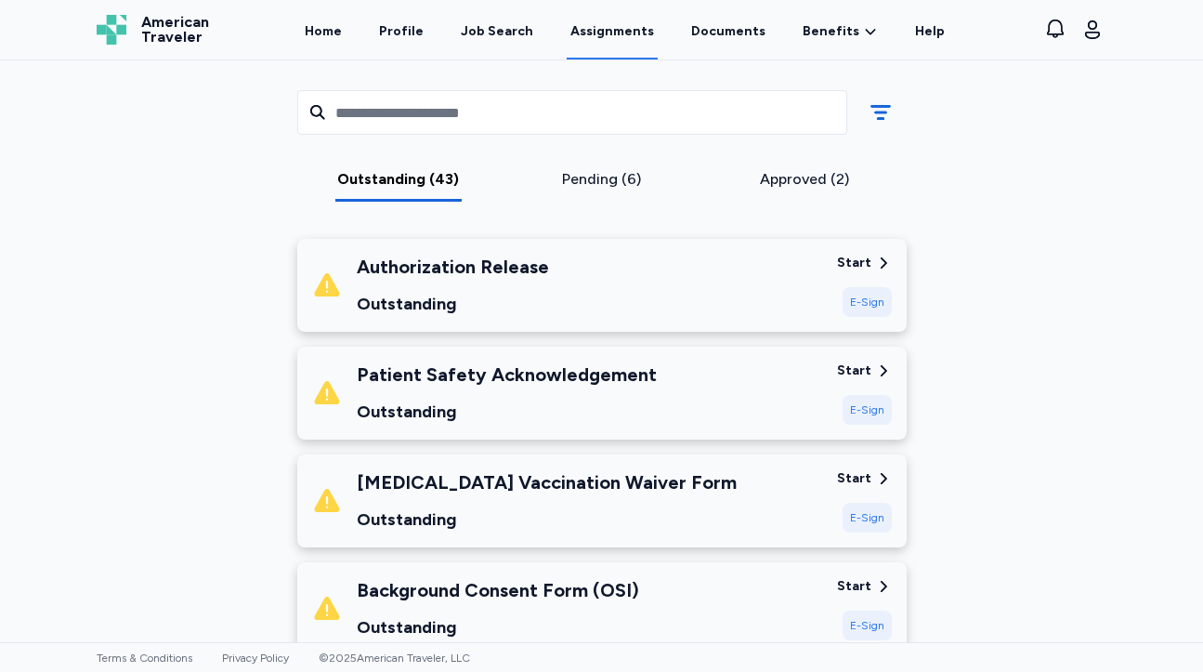
click at [481, 315] on div "Outstanding" at bounding box center [453, 304] width 192 height 26
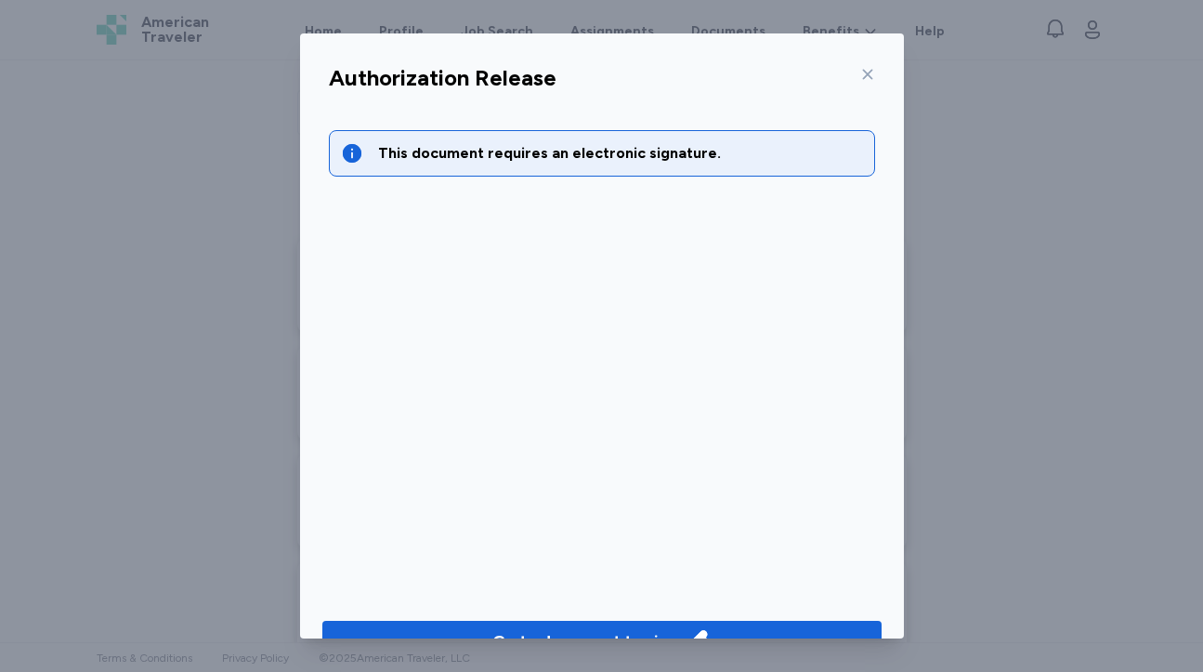
scroll to position [46, 0]
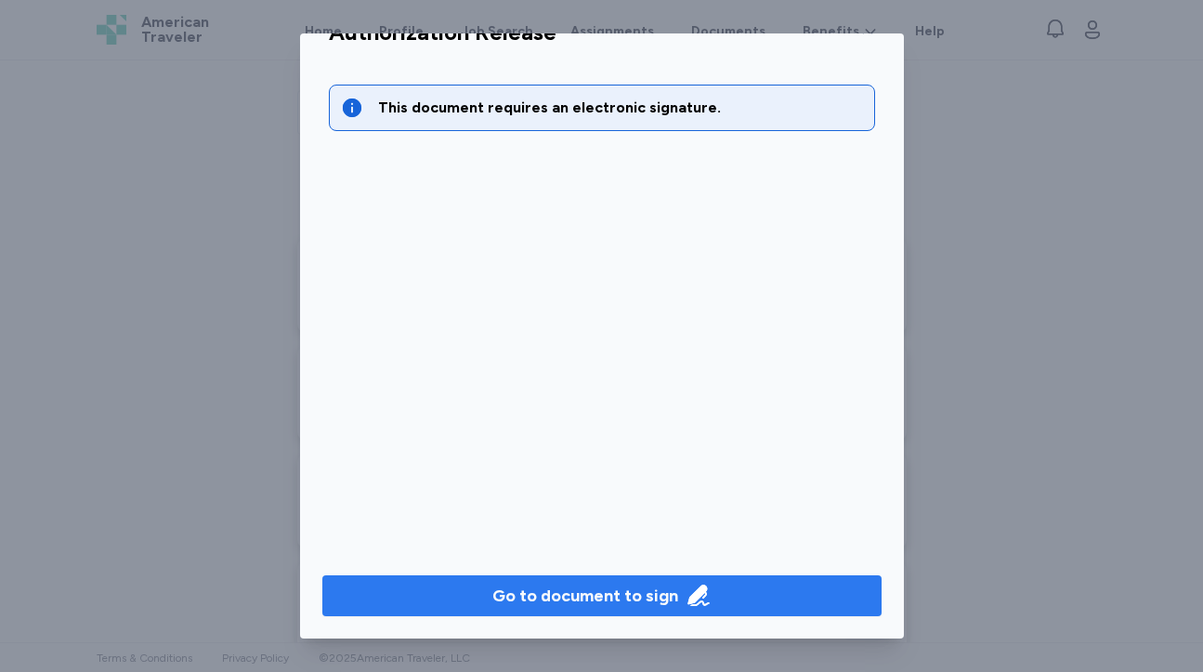
click at [469, 592] on span "Go to document to sign" at bounding box center [602, 596] width 530 height 26
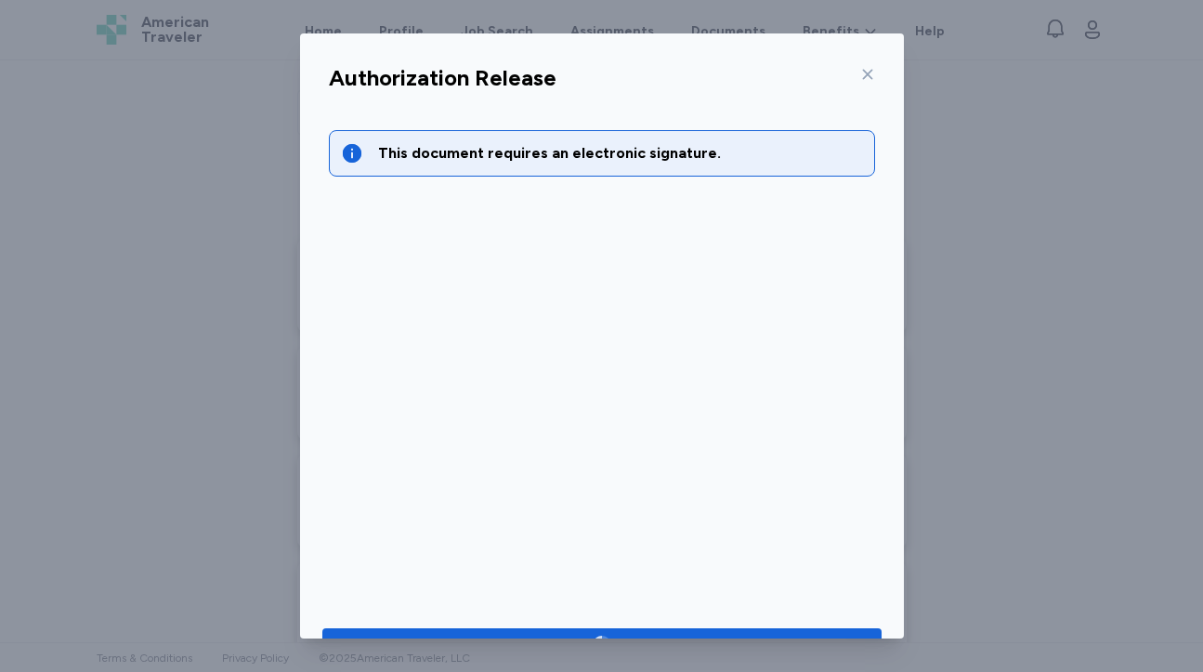
click at [862, 75] on icon at bounding box center [867, 74] width 15 height 15
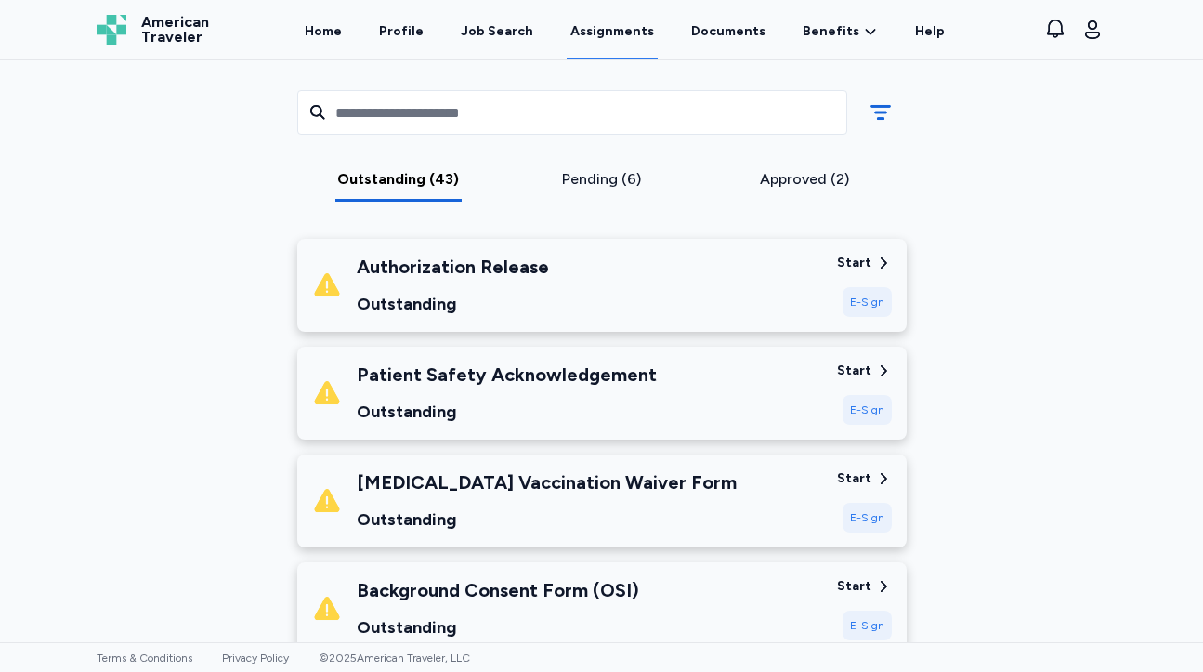
click at [618, 512] on div "Outstanding" at bounding box center [547, 519] width 380 height 26
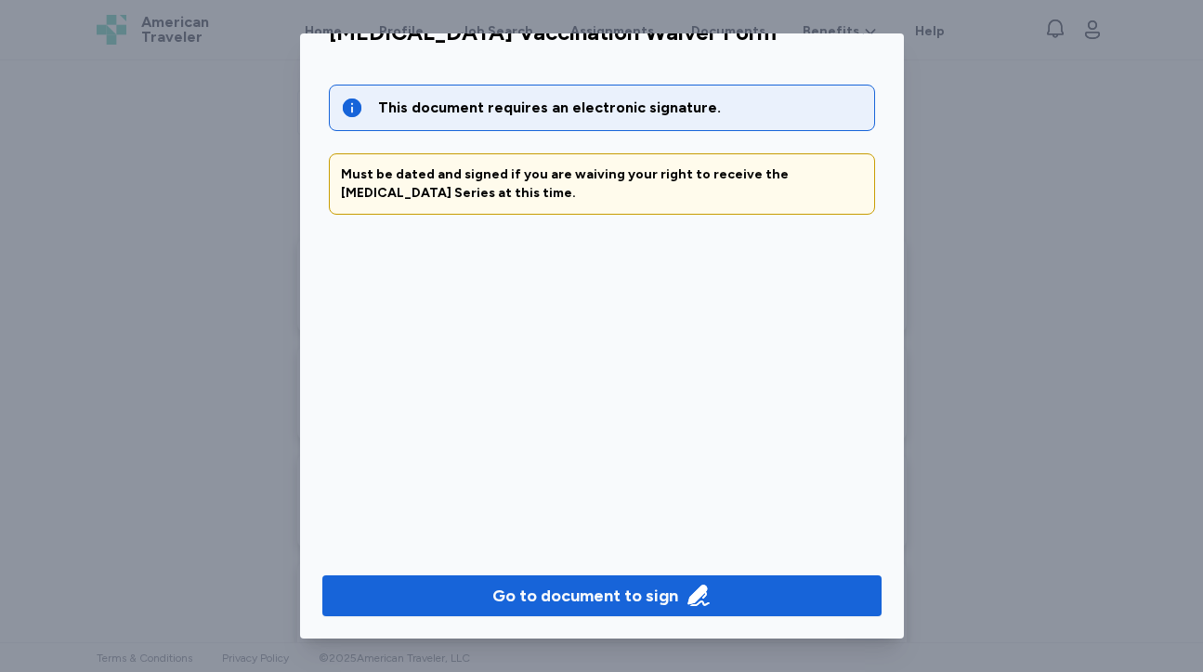
click at [176, 334] on div "[MEDICAL_DATA] Vaccination Waiver Form This document requires an electronic sig…" at bounding box center [601, 336] width 1203 height 672
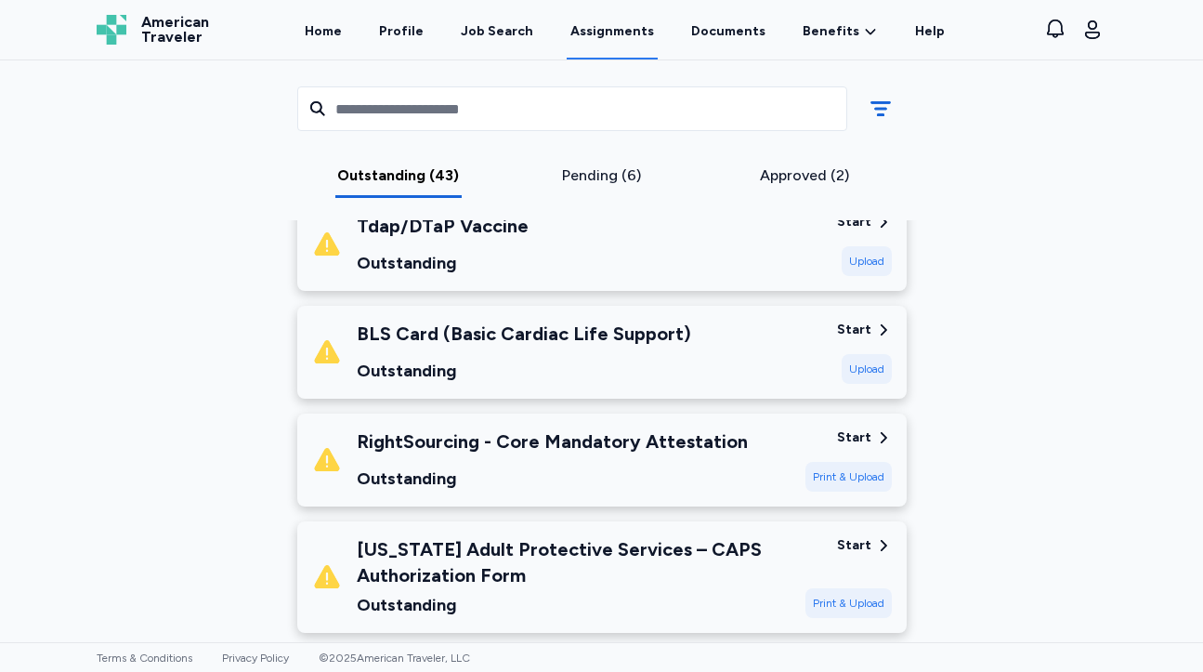
scroll to position [3901, 0]
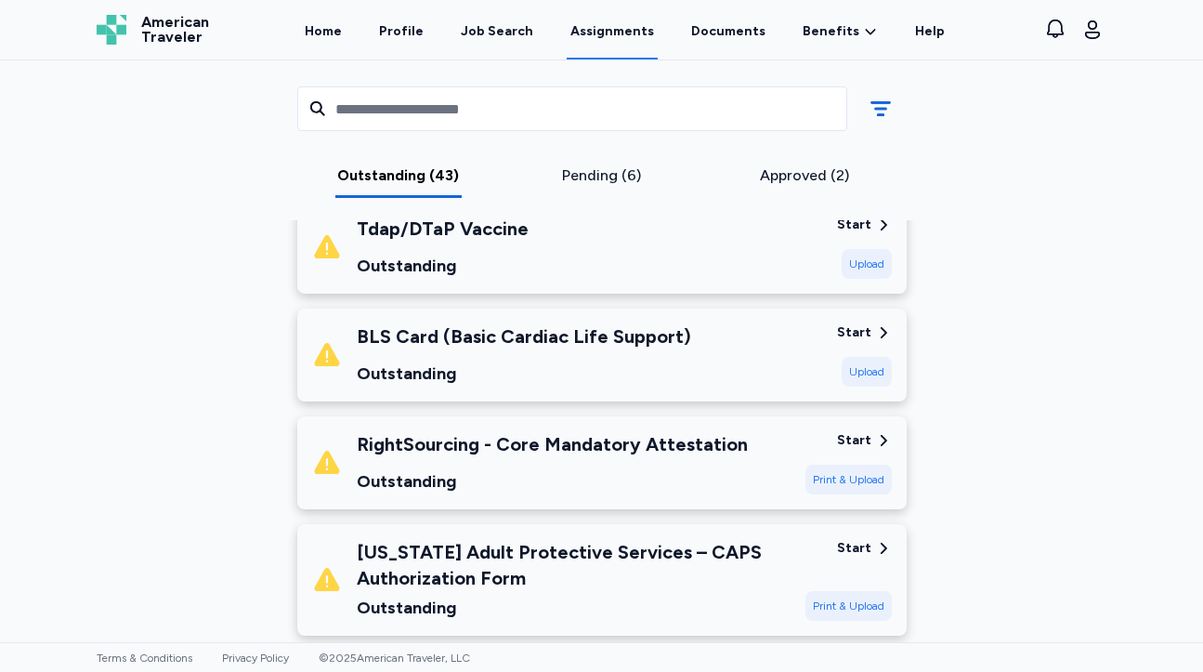
click at [558, 332] on div "BLS Card (Basic Cardiac Life Support) Outstanding" at bounding box center [524, 354] width 334 height 63
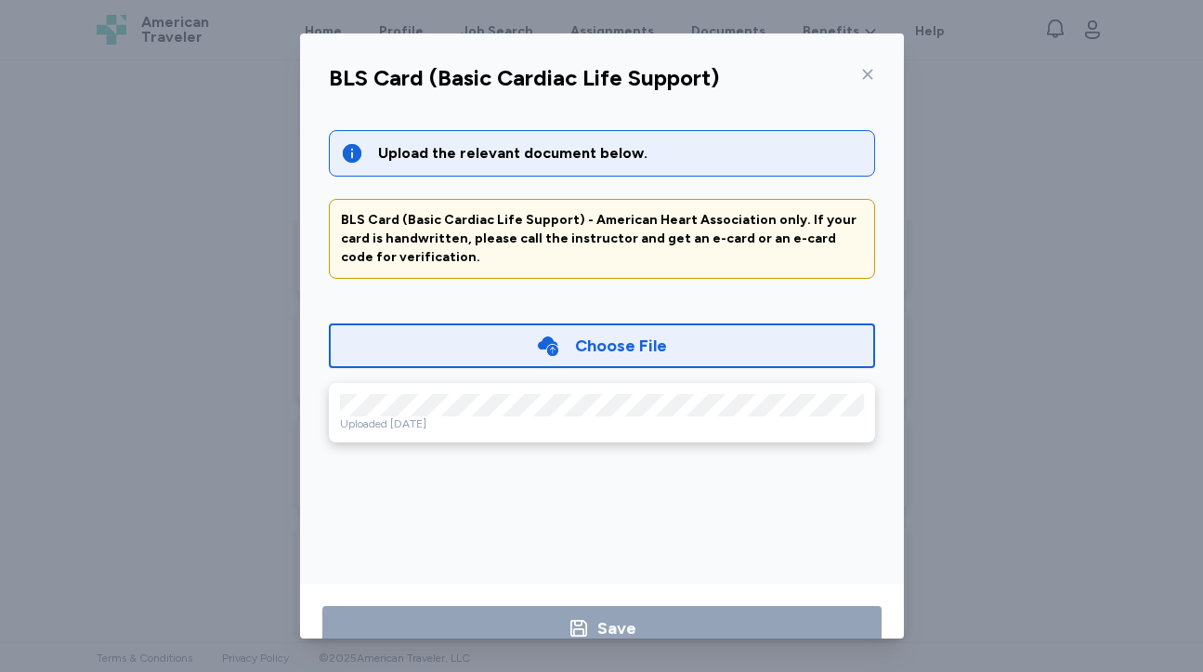
click at [612, 357] on div "Choose File" at bounding box center [602, 345] width 546 height 45
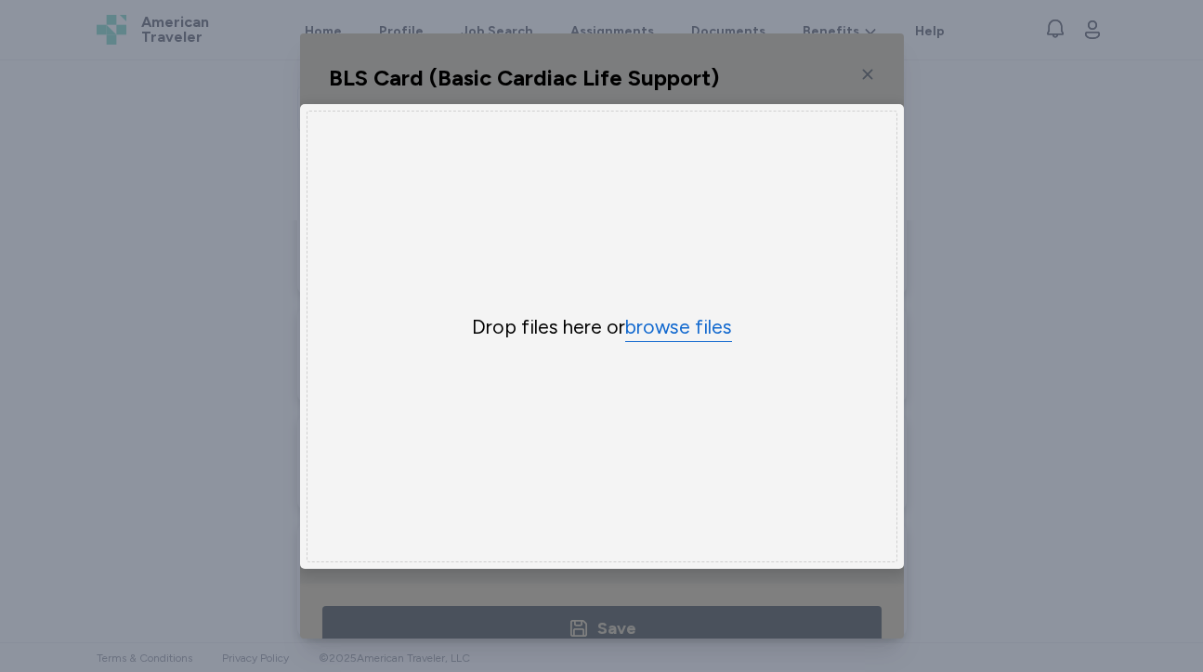
click at [669, 316] on button "browse files" at bounding box center [678, 327] width 107 height 27
click at [674, 342] on div "Drop files here or browse files" at bounding box center [602, 337] width 591 height 452
click at [694, 323] on div "Drop files here or browse files" at bounding box center [602, 337] width 591 height 452
click at [675, 337] on button "browse files" at bounding box center [678, 327] width 107 height 27
click at [707, 323] on button "browse files" at bounding box center [678, 327] width 107 height 27
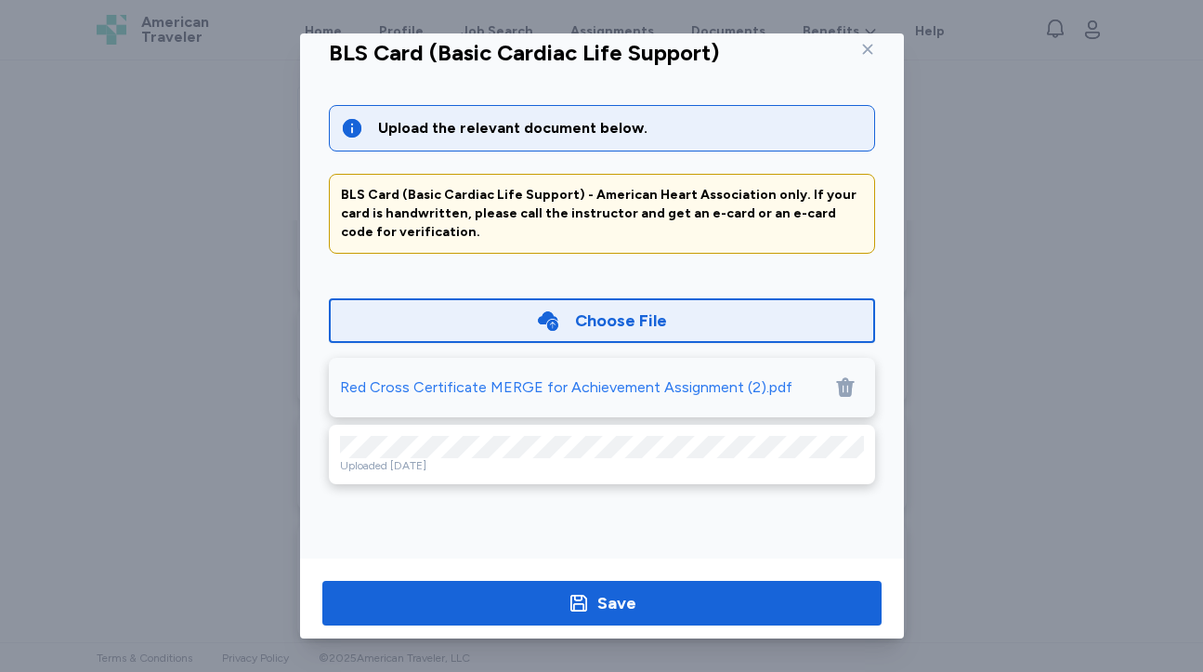
scroll to position [46, 0]
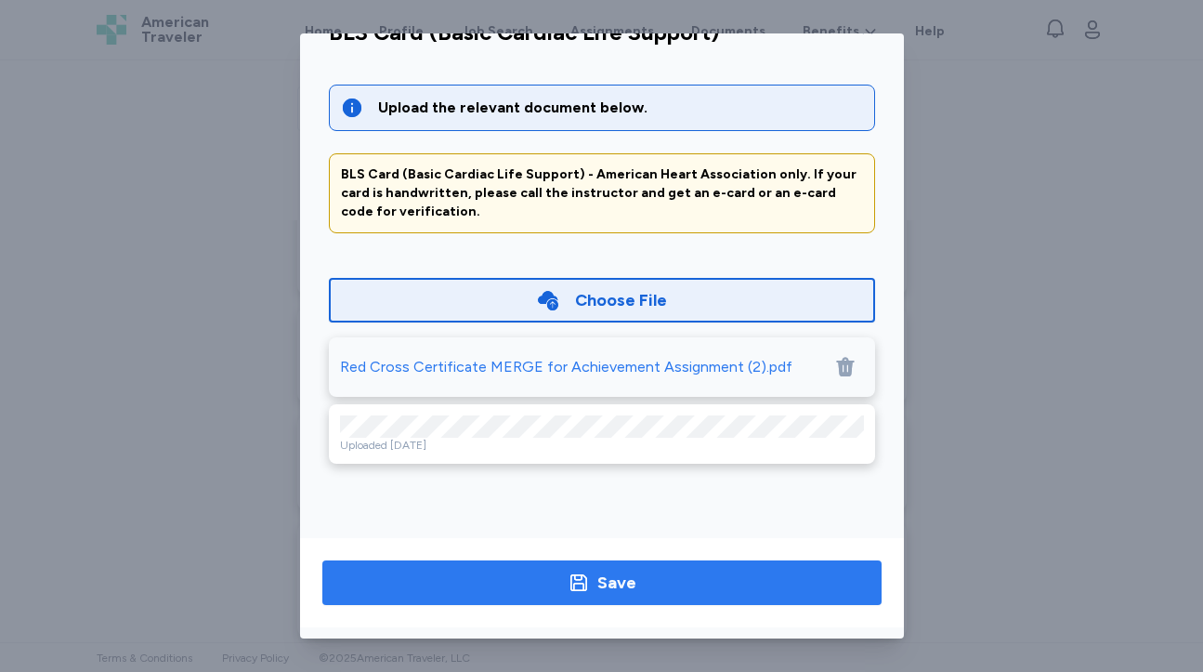
click at [670, 583] on span "Save" at bounding box center [602, 583] width 530 height 26
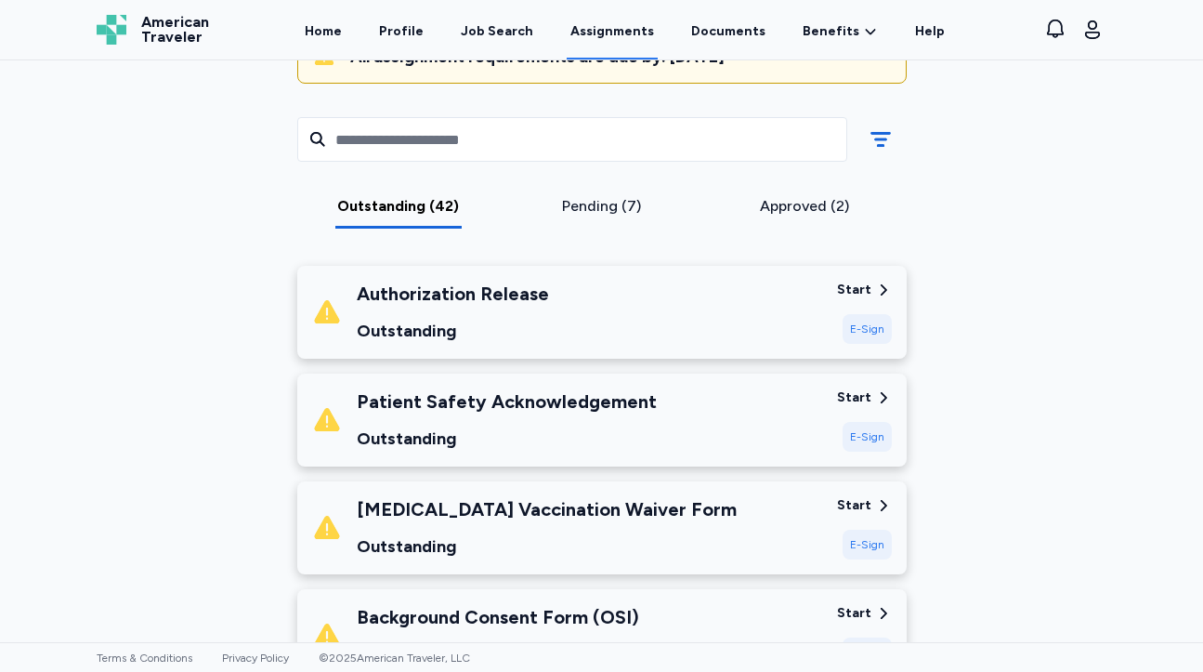
scroll to position [275, 0]
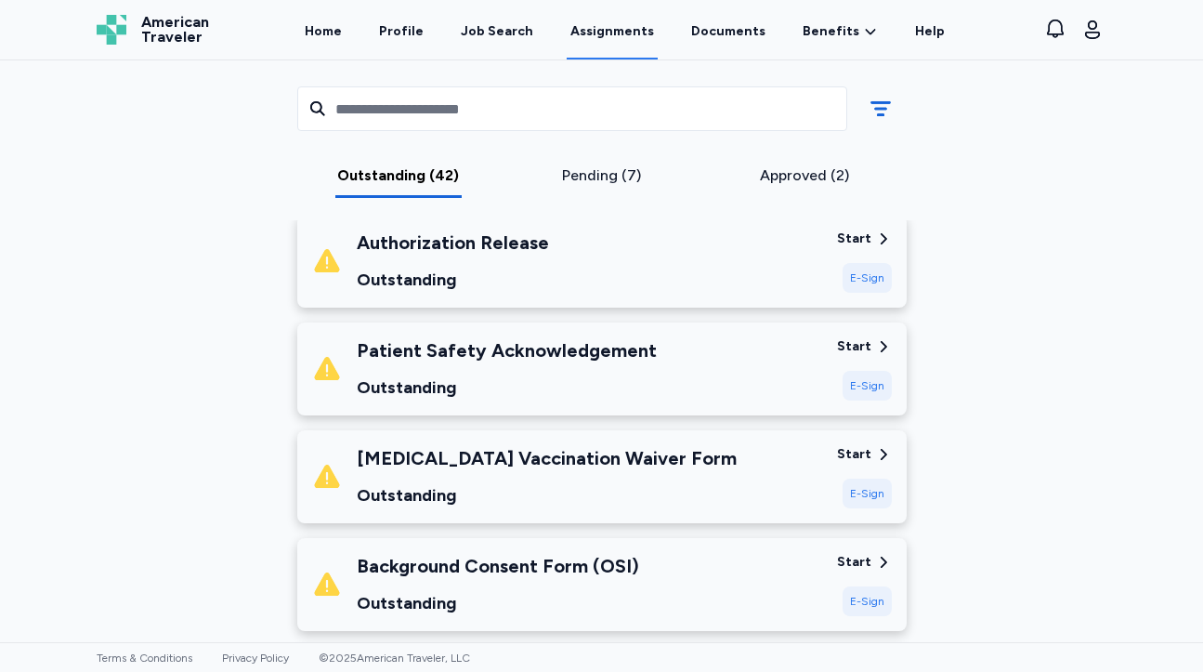
click at [627, 346] on div "Patient Safety Acknowledgement" at bounding box center [507, 350] width 300 height 26
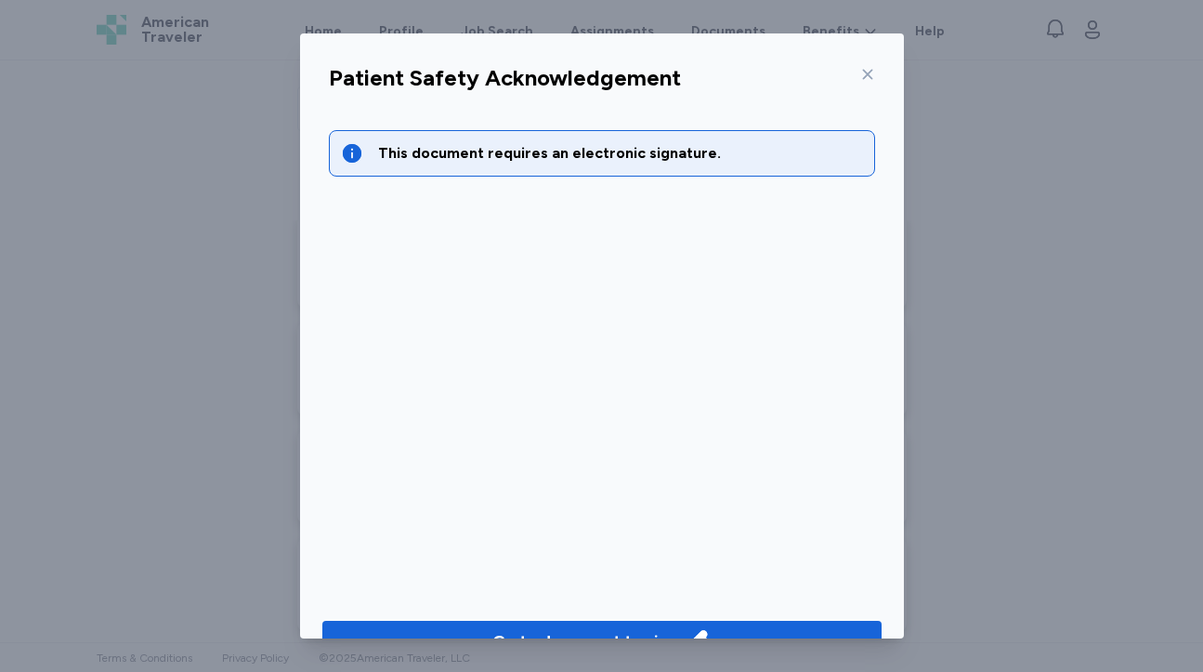
scroll to position [46, 0]
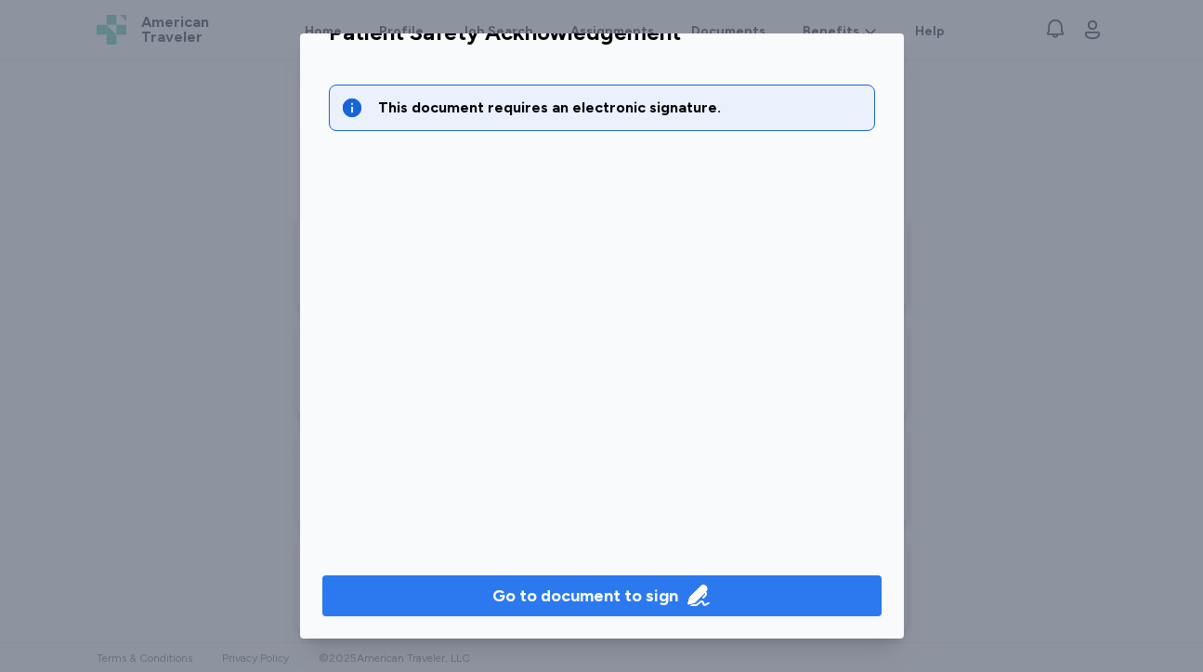
click at [619, 610] on button "Go to document to sign" at bounding box center [601, 595] width 559 height 41
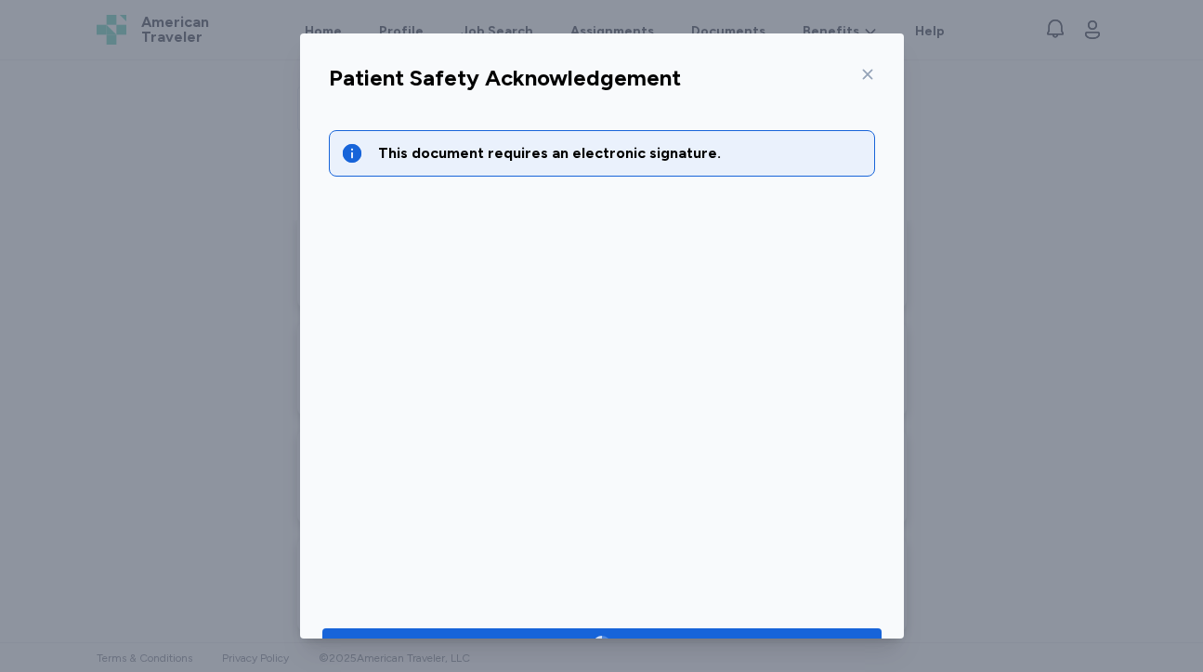
click at [868, 73] on icon at bounding box center [867, 75] width 10 height 10
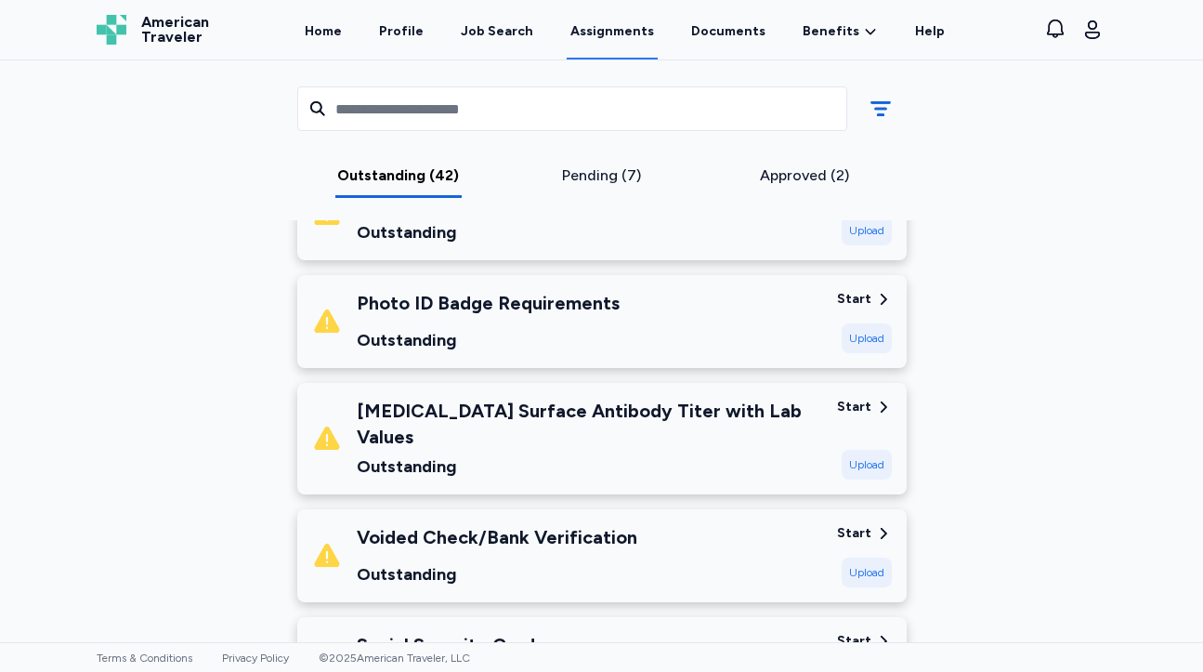
scroll to position [3269, 0]
click at [694, 321] on div "Photo ID Badge Requirements Outstanding" at bounding box center [567, 322] width 510 height 63
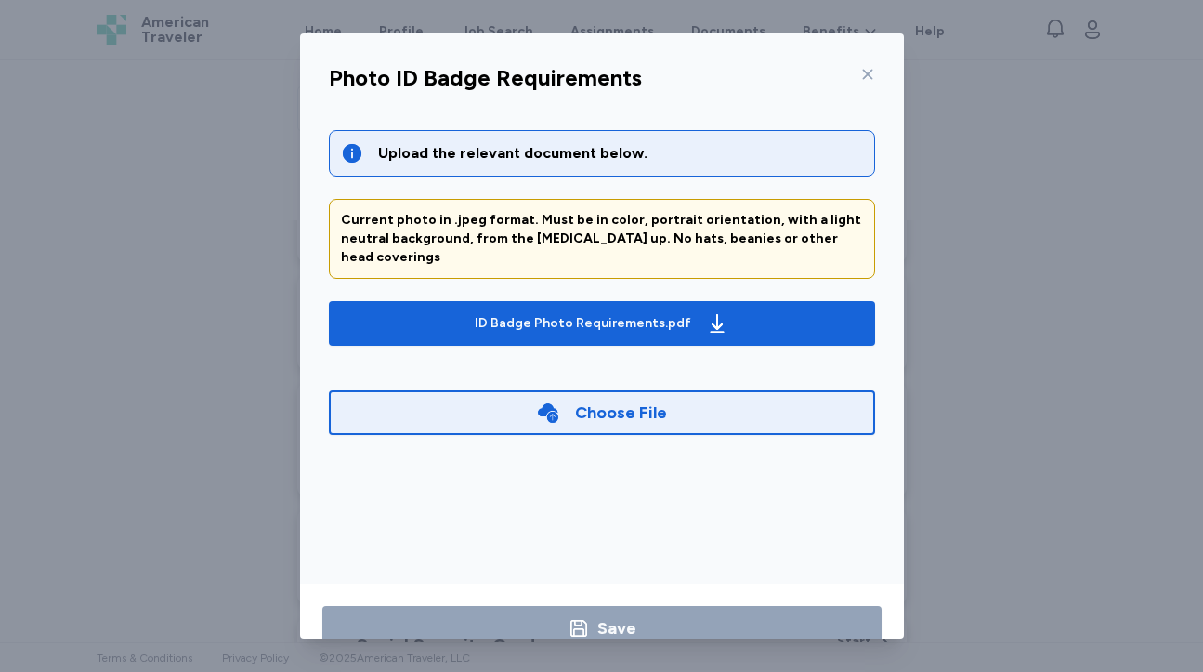
click at [1102, 429] on div "Photo ID Badge Requirements Upload the relevant document below. Current photo i…" at bounding box center [601, 336] width 1203 height 672
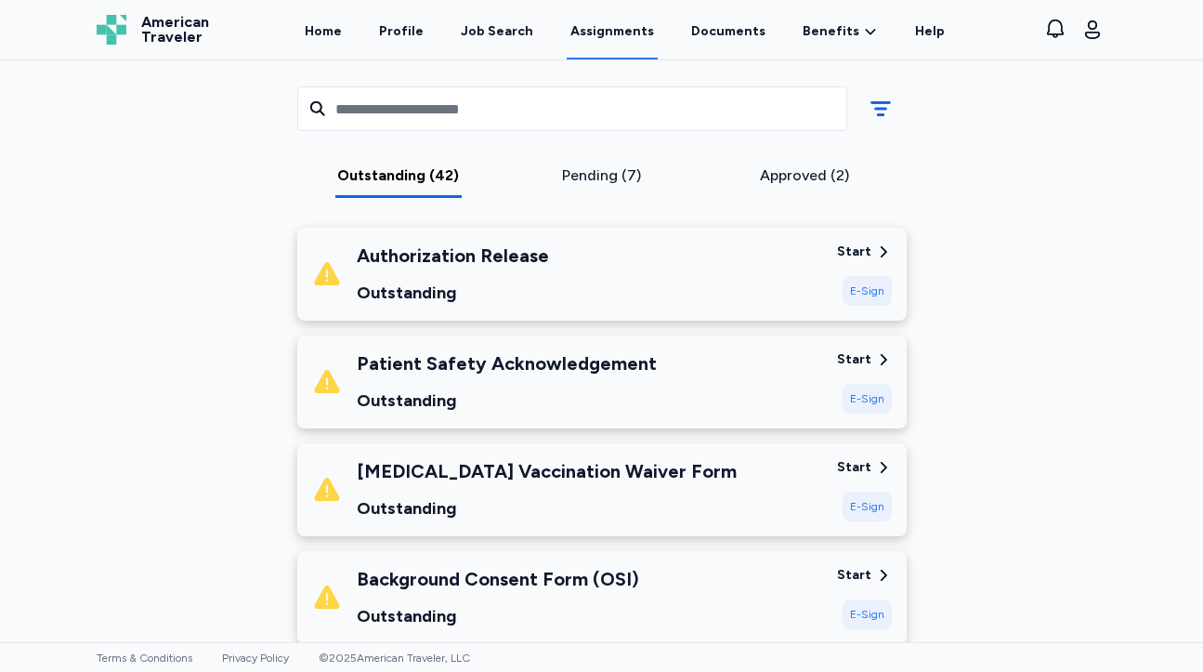
scroll to position [271, 0]
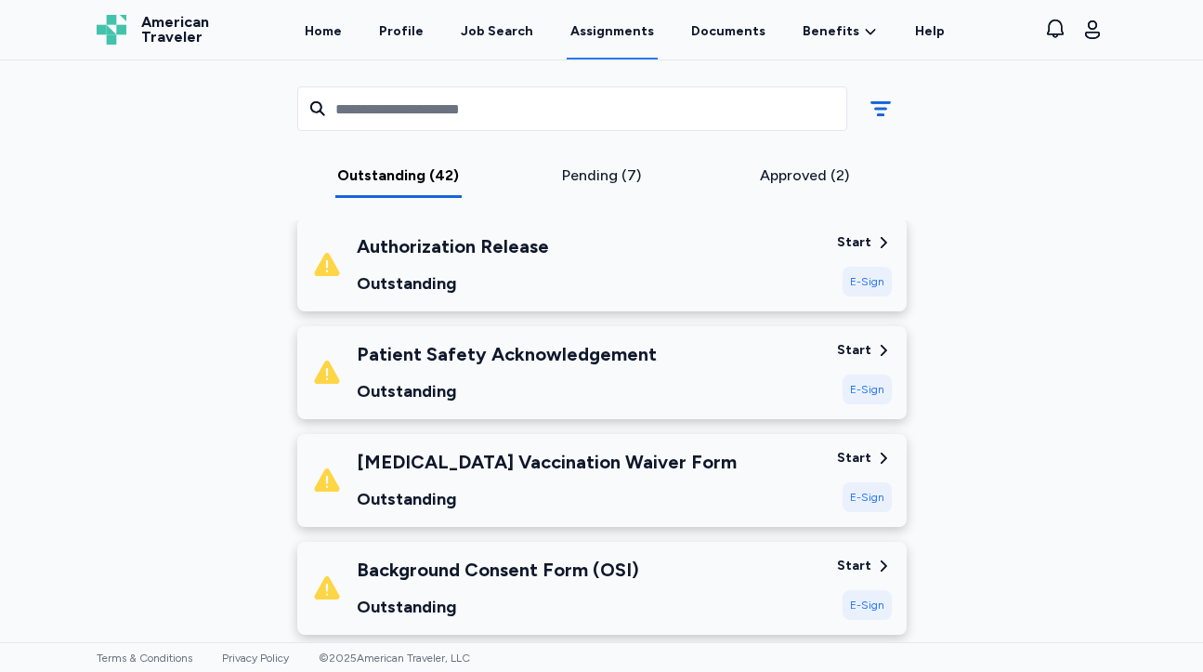
click at [557, 253] on div "Authorization Release Outstanding" at bounding box center [567, 264] width 510 height 63
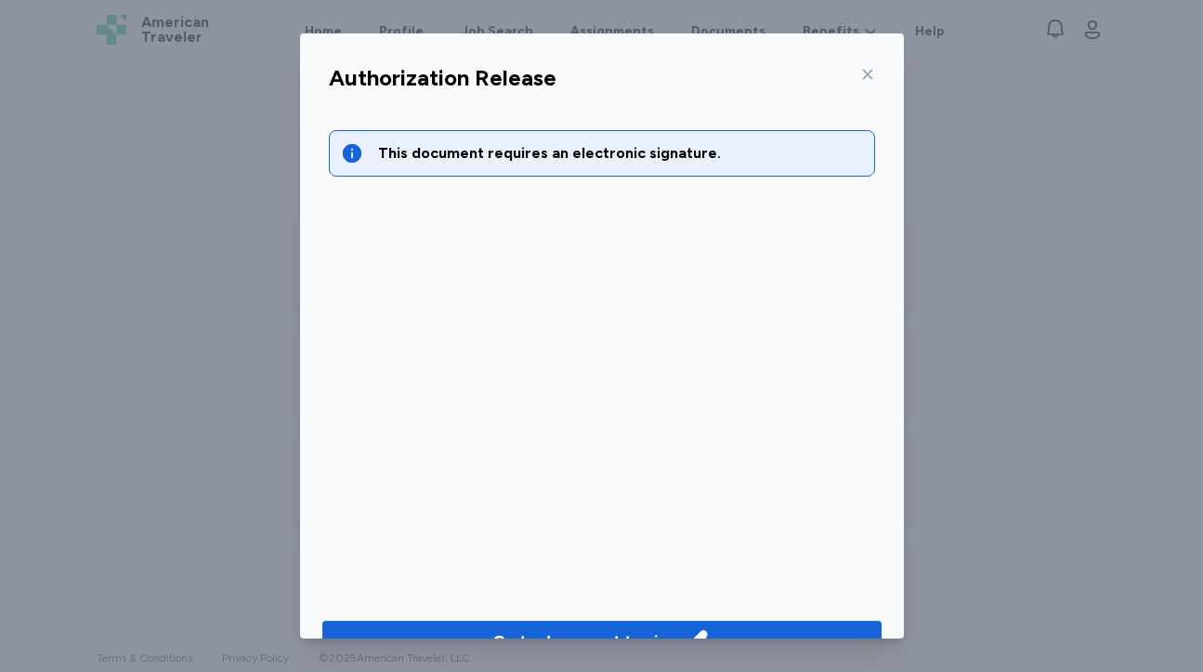
scroll to position [46, 0]
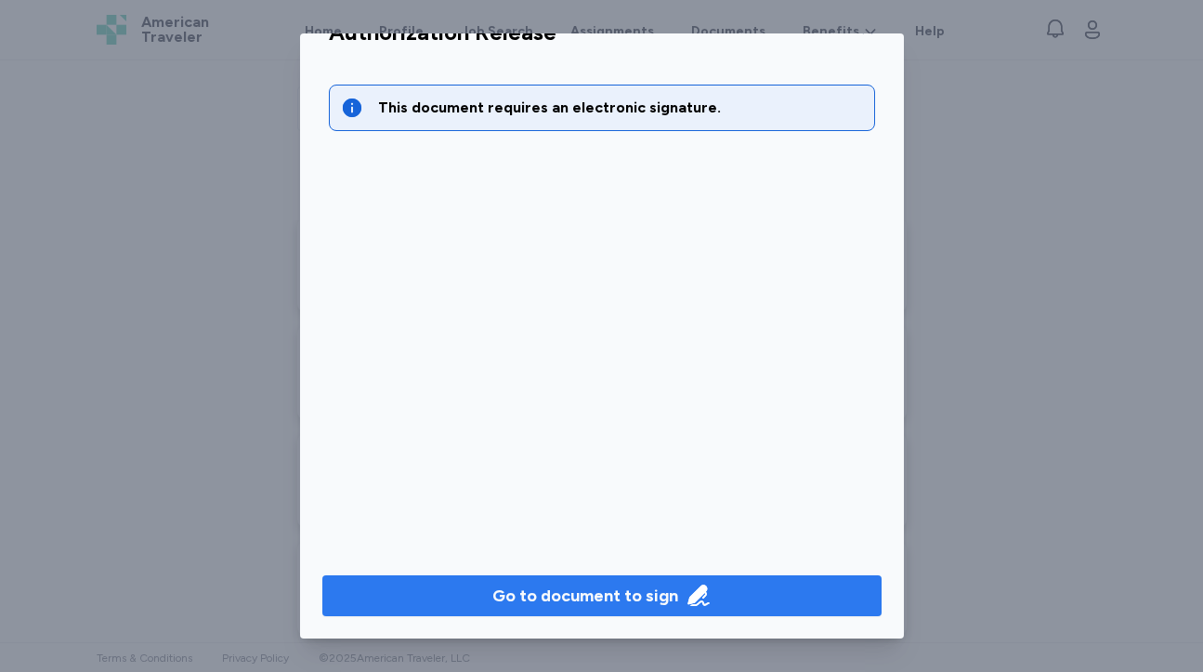
click at [542, 591] on div "Go to document to sign" at bounding box center [585, 596] width 186 height 26
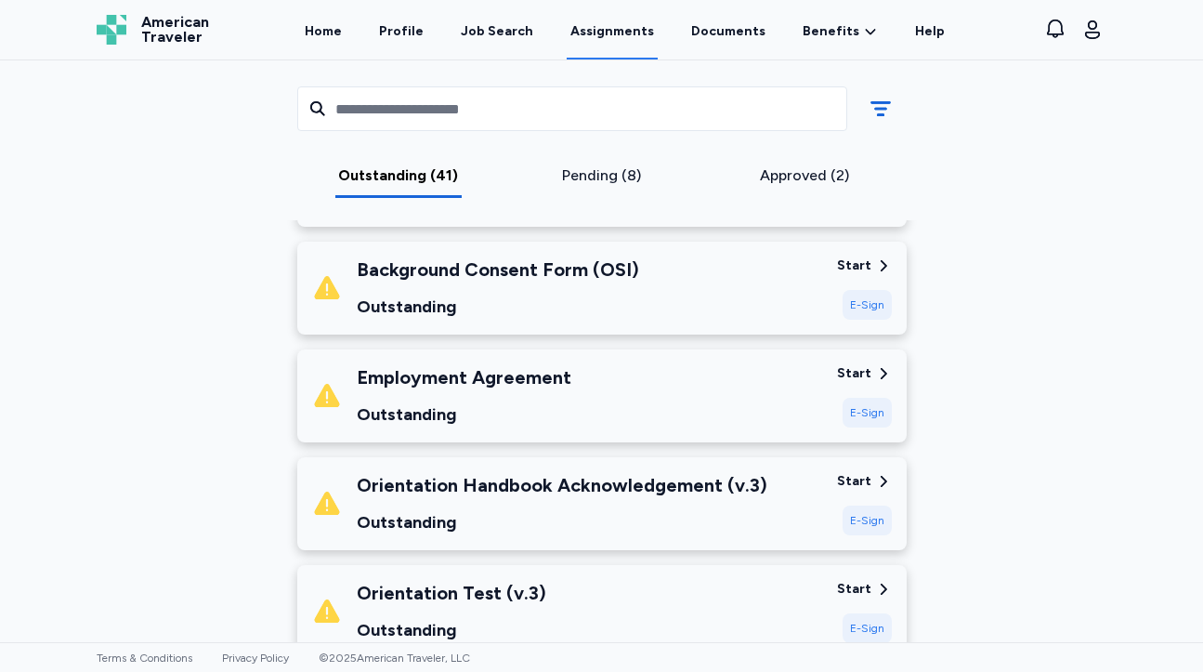
scroll to position [472, 0]
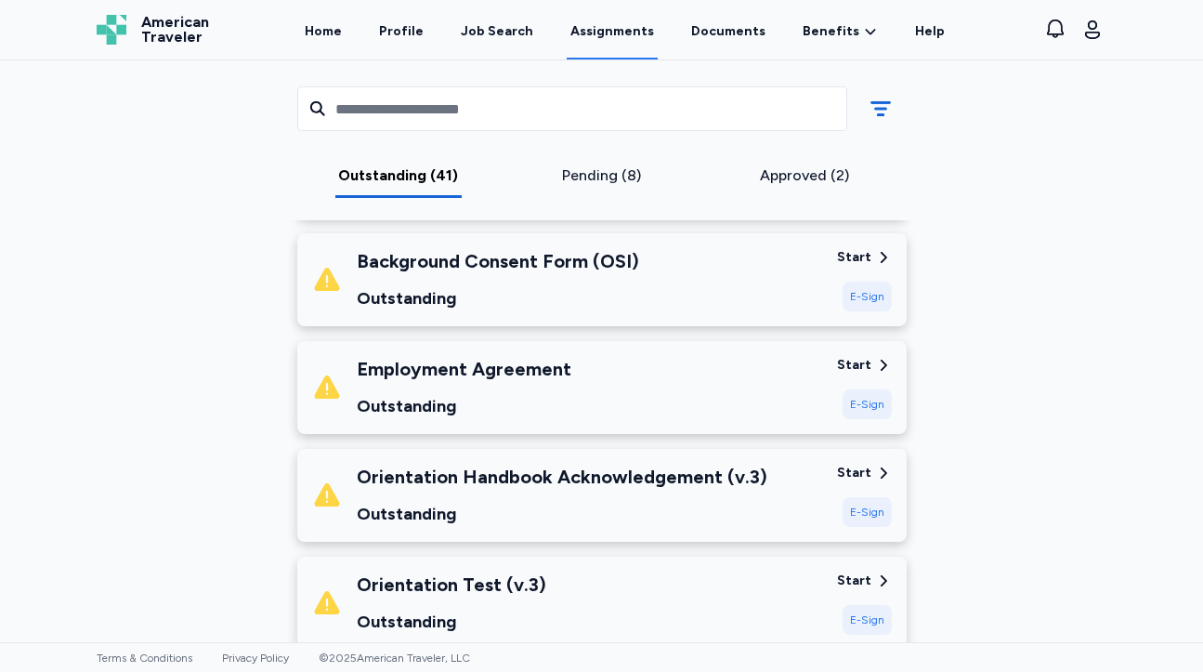
click at [600, 378] on div "Employment Agreement Outstanding" at bounding box center [567, 387] width 510 height 63
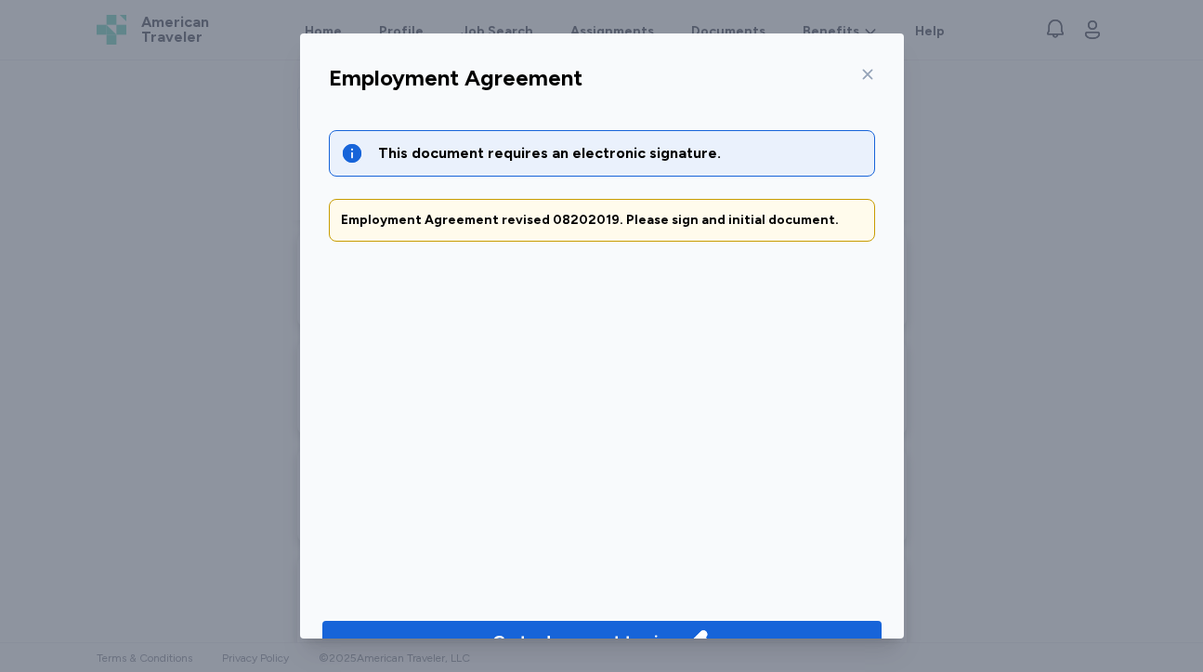
scroll to position [46, 0]
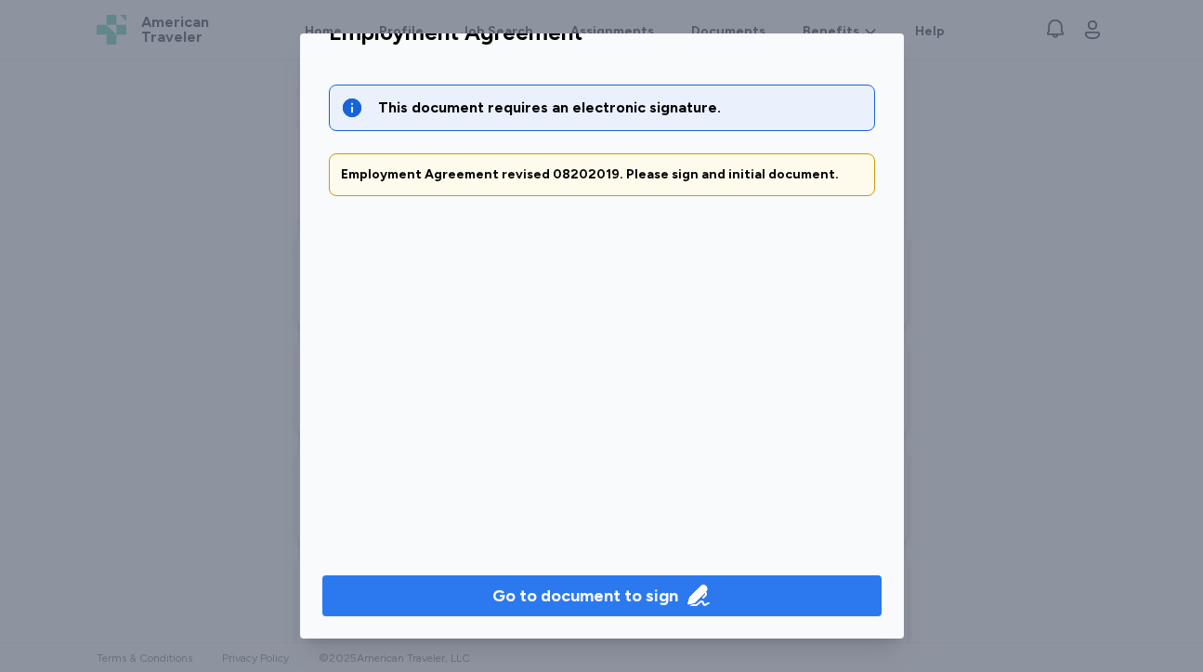
click at [560, 607] on div "Go to document to sign" at bounding box center [585, 596] width 186 height 26
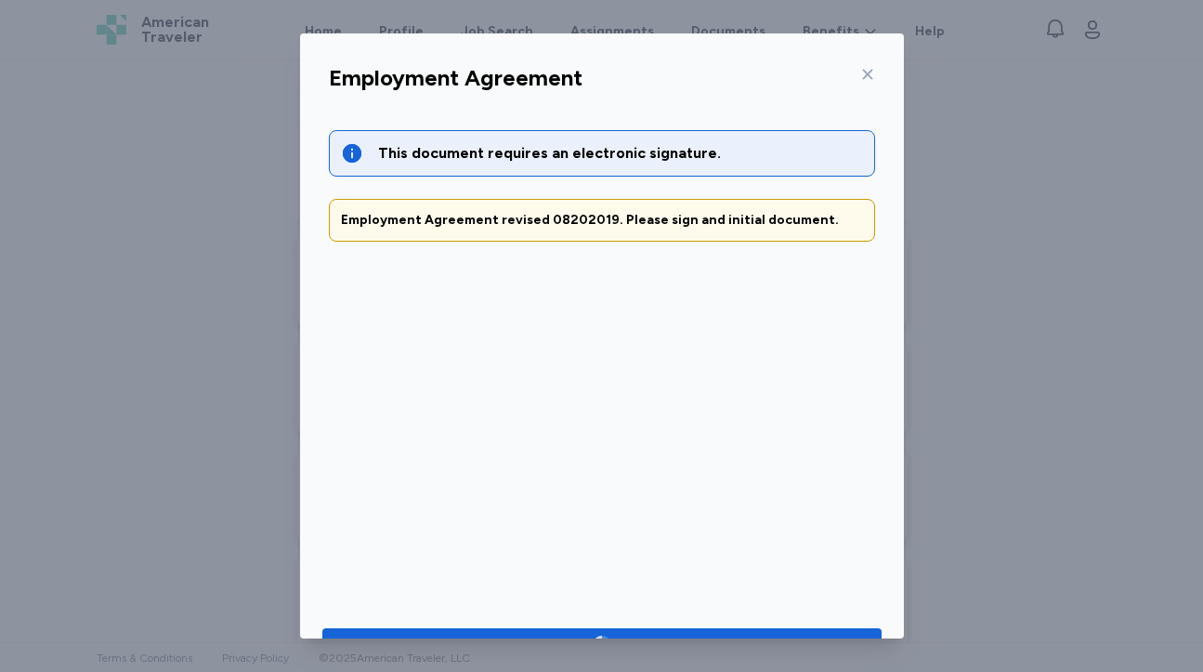
click at [871, 70] on icon at bounding box center [867, 75] width 10 height 10
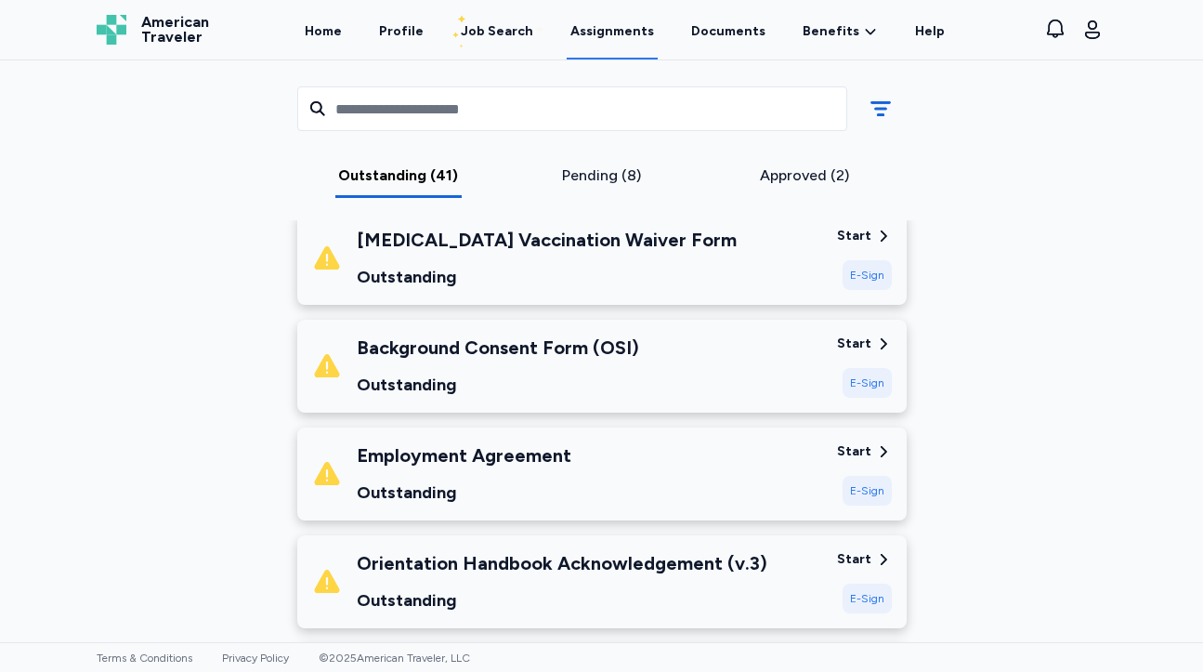
scroll to position [409, 0]
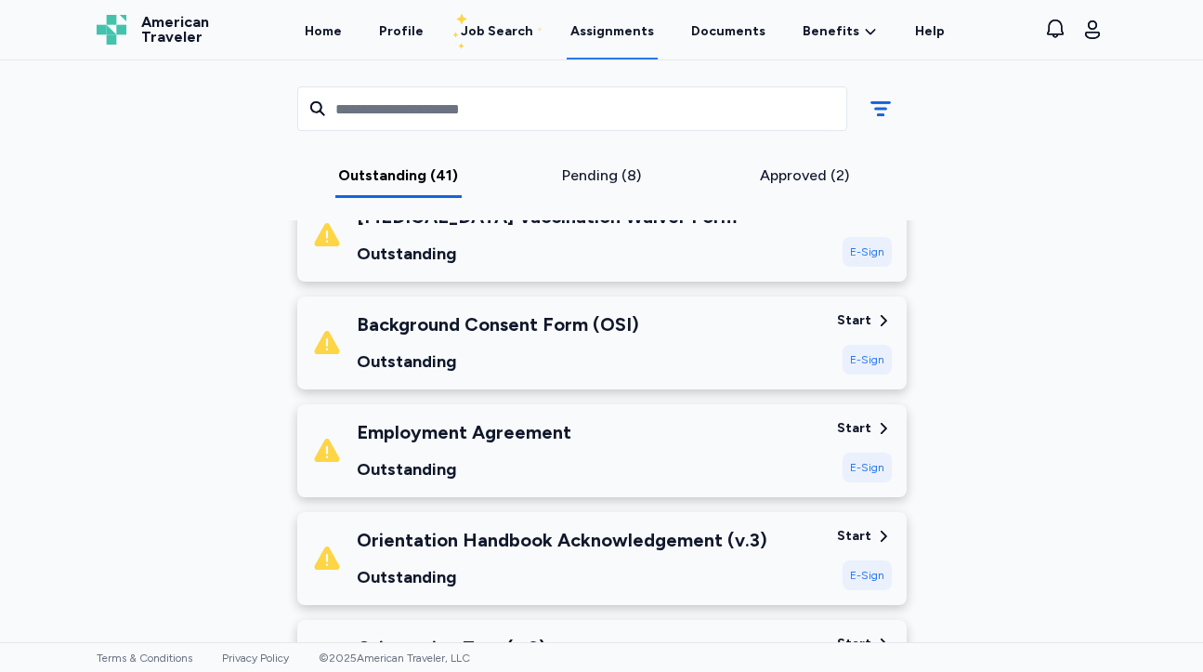
click at [628, 331] on div "Background Consent Form (OSI)" at bounding box center [498, 324] width 282 height 26
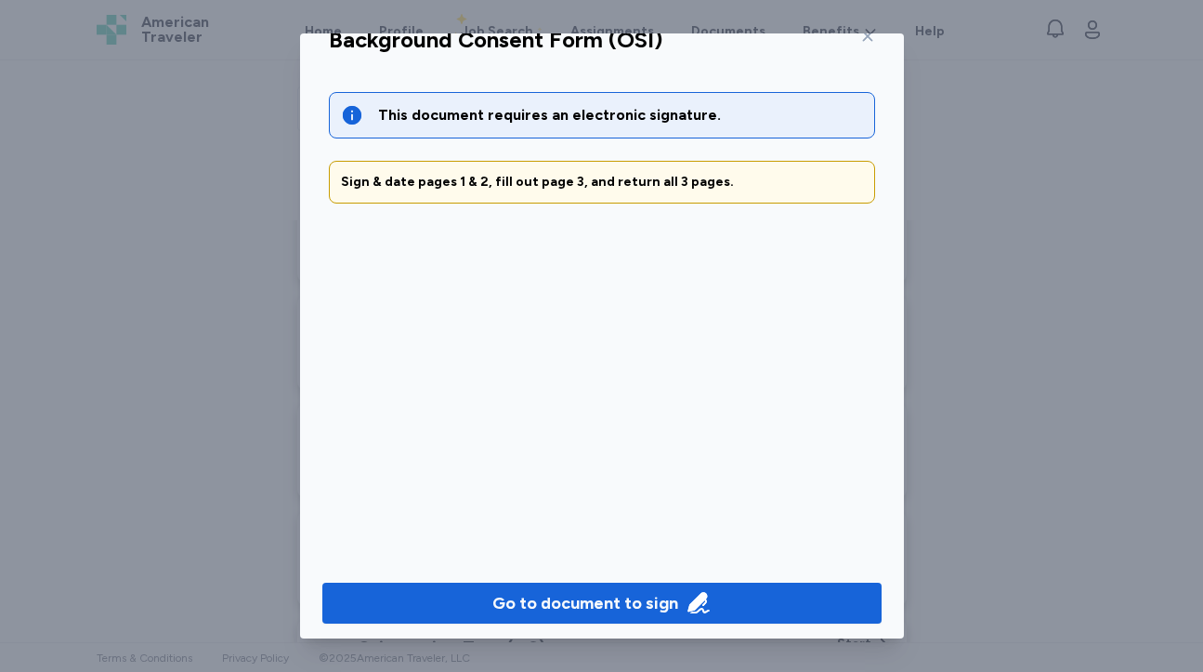
scroll to position [46, 0]
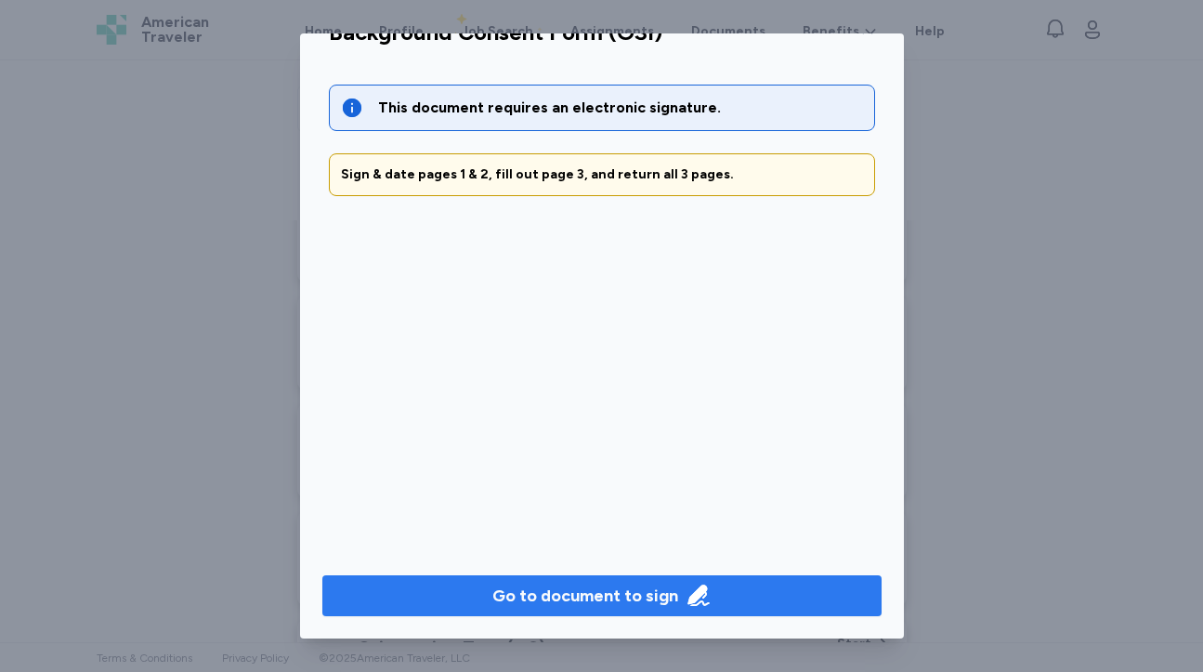
click at [632, 591] on div "Go to document to sign" at bounding box center [585, 596] width 186 height 26
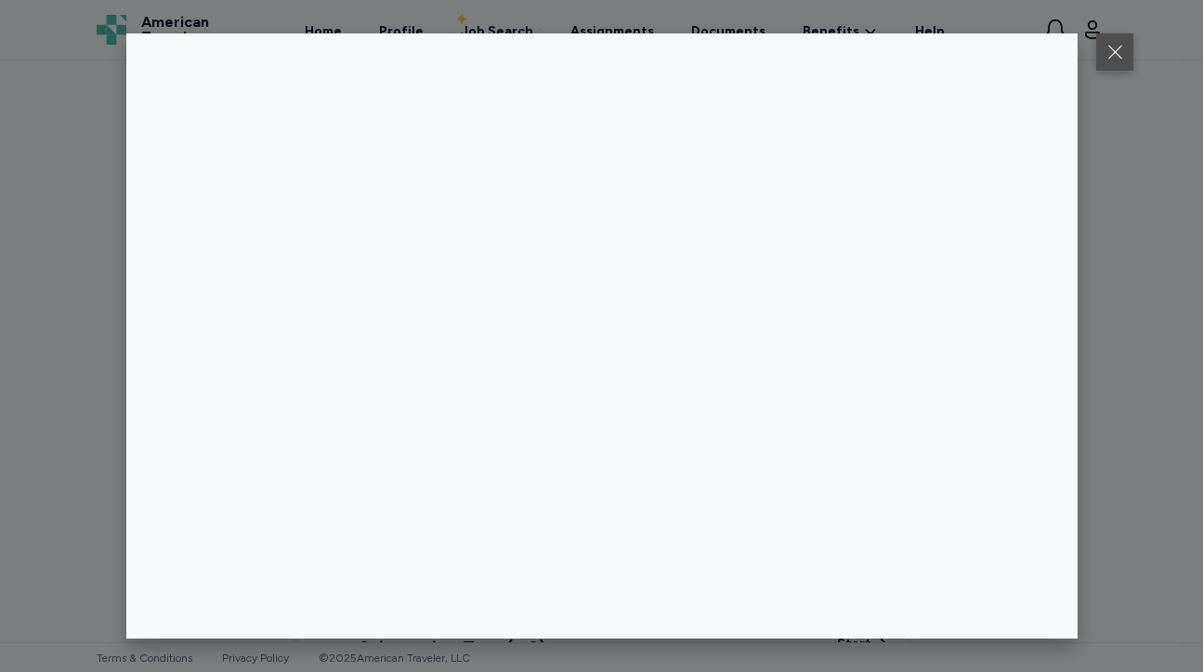
click at [1115, 59] on button at bounding box center [1114, 51] width 37 height 37
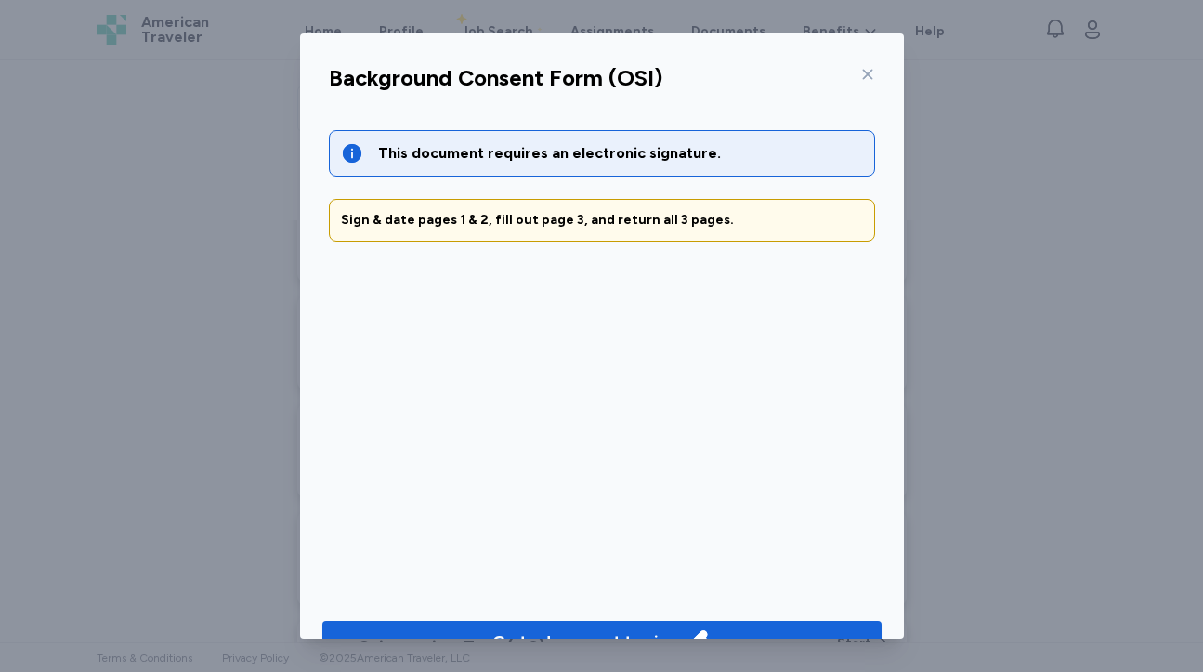
click at [875, 77] on div "Background Consent Form (OSI)" at bounding box center [602, 83] width 576 height 48
click at [869, 76] on icon at bounding box center [867, 75] width 10 height 10
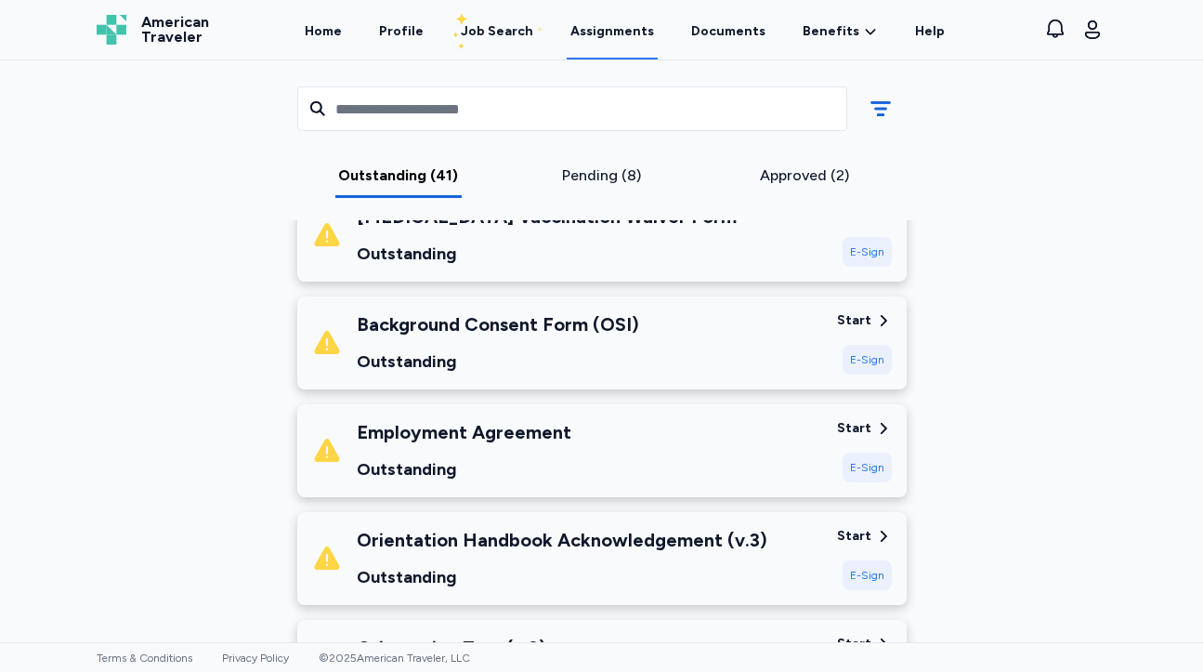
scroll to position [0, 0]
